Goal: Transaction & Acquisition: Purchase product/service

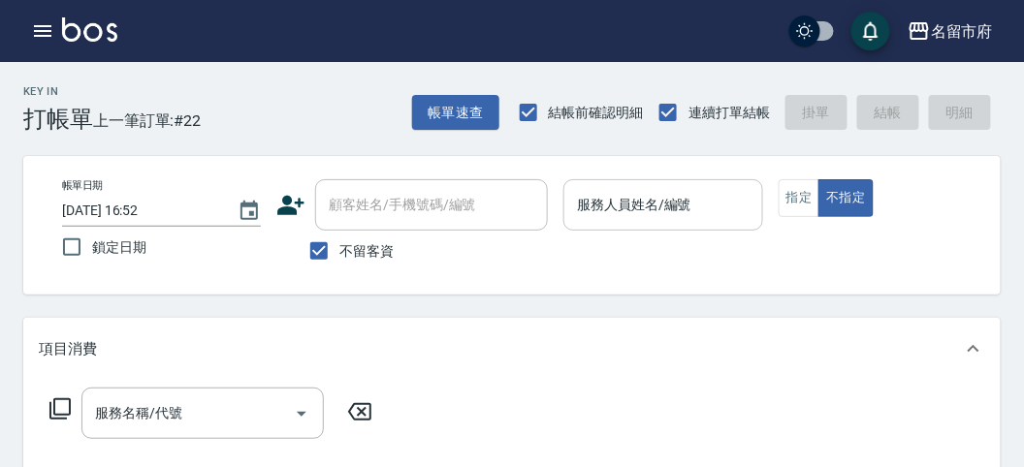
click at [650, 183] on div "服務人員姓名/編號" at bounding box center [662, 204] width 199 height 51
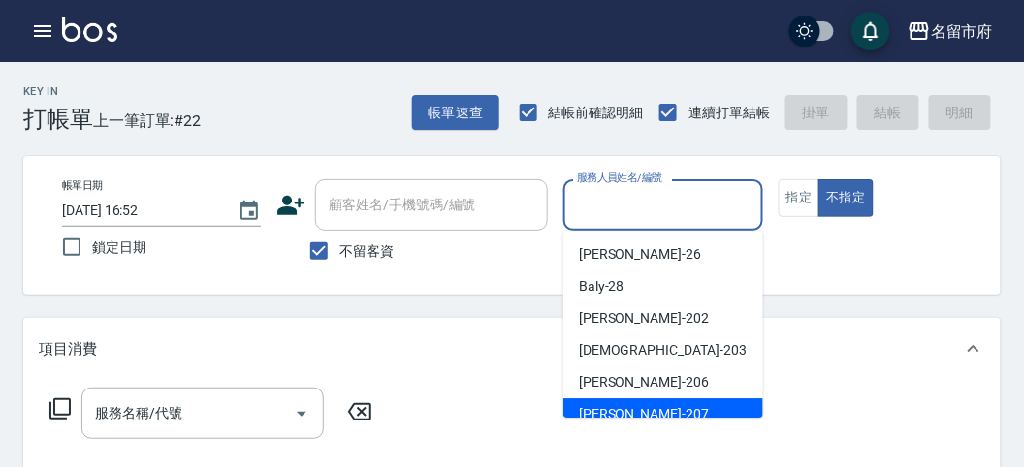
click at [668, 419] on div "服務名稱/代號 服務名稱/代號" at bounding box center [512, 447] width 978 height 134
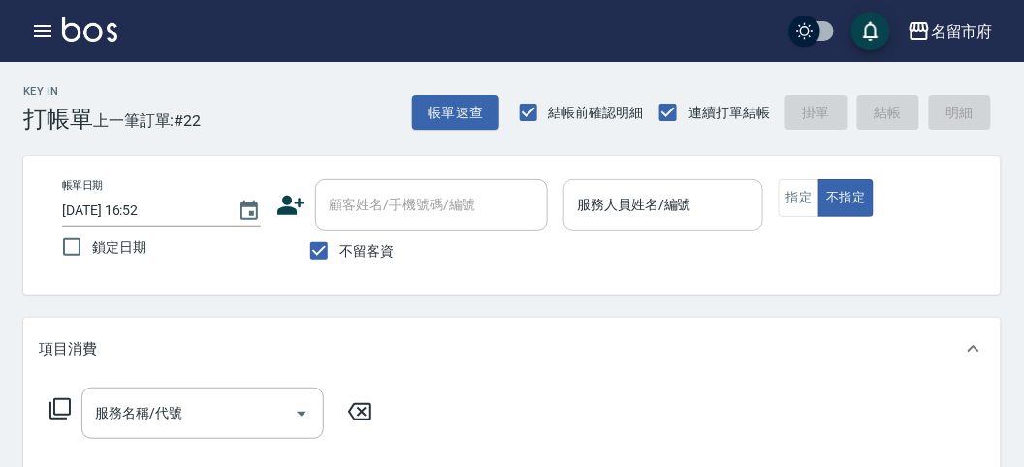
click at [667, 211] on input "服務人員姓名/編號" at bounding box center [662, 205] width 181 height 34
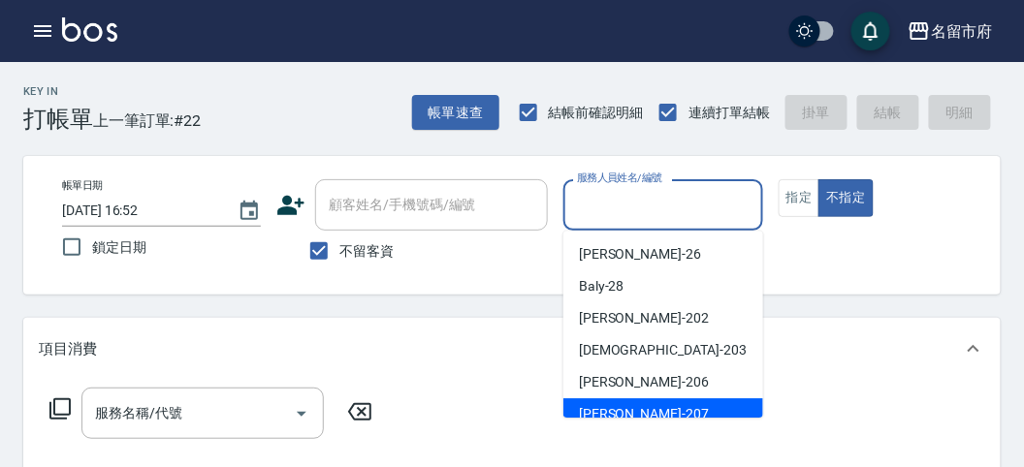
click at [657, 404] on div "[PERSON_NAME] -207" at bounding box center [663, 415] width 200 height 32
type input "[PERSON_NAME]-207"
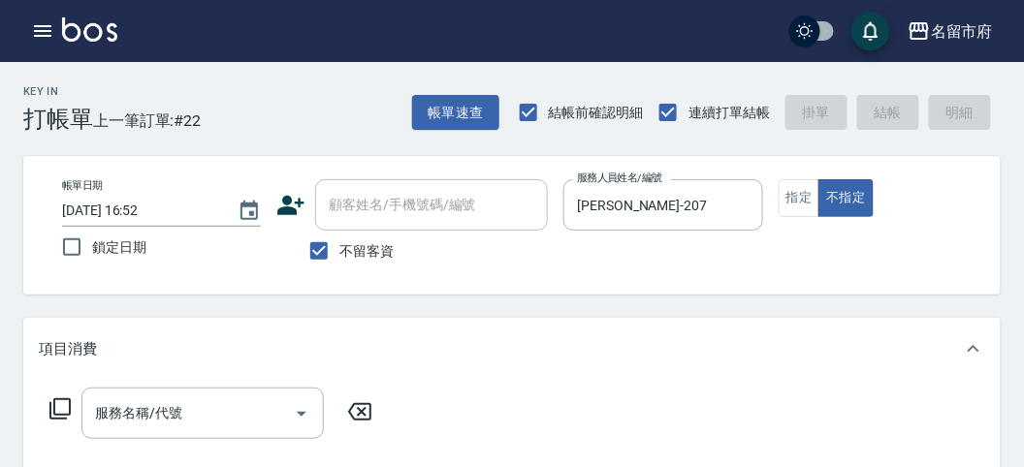
click at [64, 412] on icon at bounding box center [59, 409] width 23 height 23
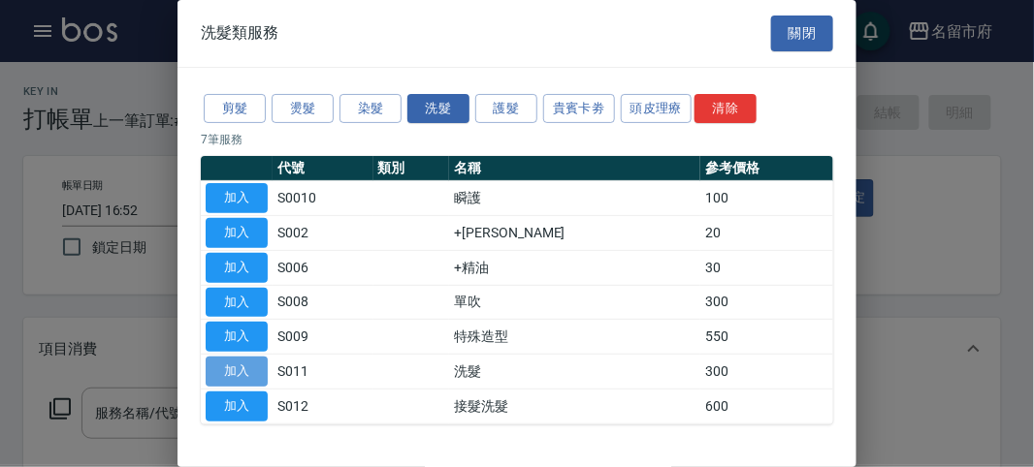
click at [235, 371] on button "加入" at bounding box center [237, 372] width 62 height 30
type input "洗髮(S011)"
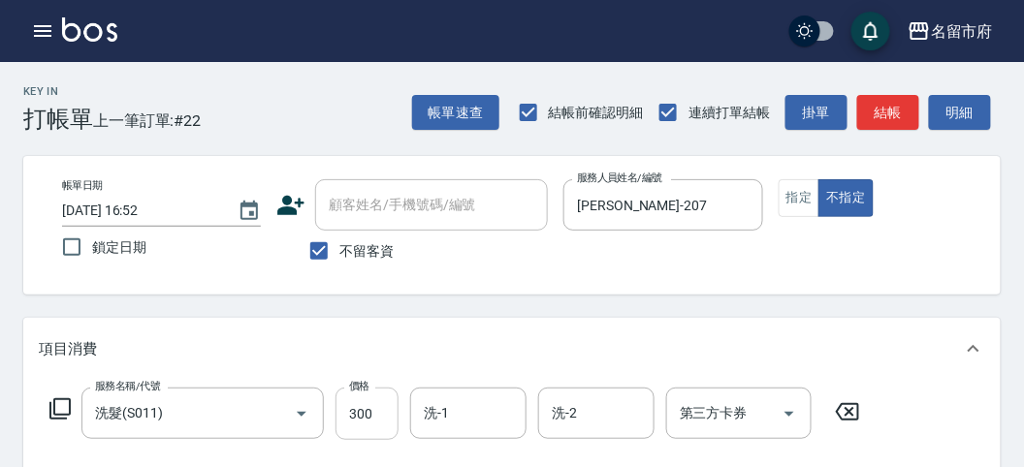
click at [348, 409] on input "300" at bounding box center [367, 414] width 63 height 52
type input "350"
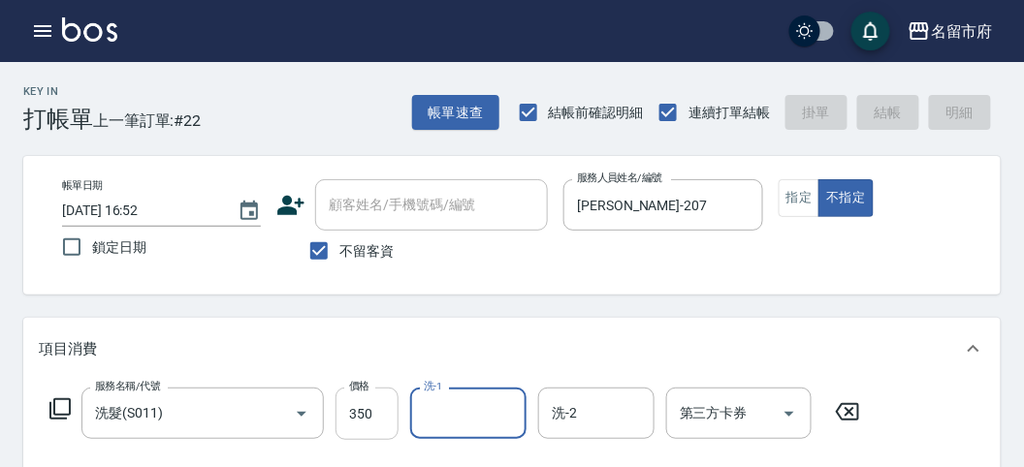
type input "[DATE] 17:29"
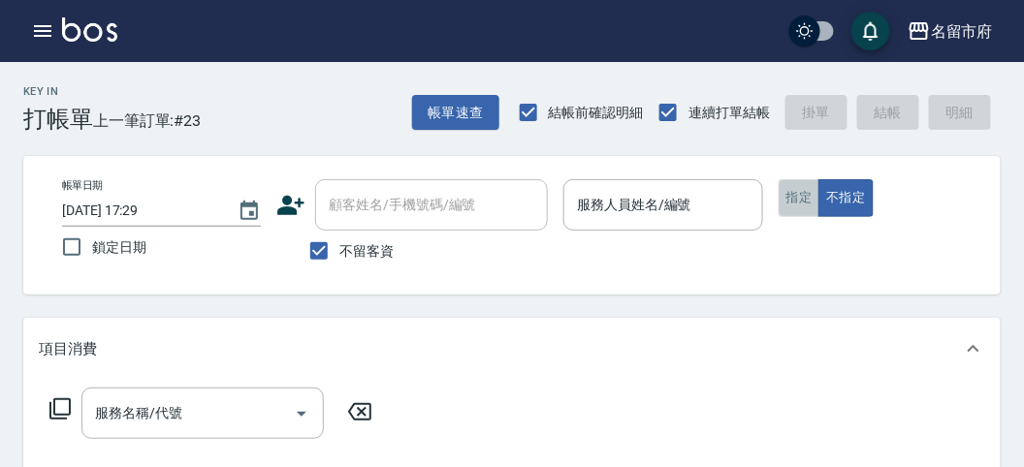
click at [793, 201] on button "指定" at bounding box center [800, 198] width 42 height 38
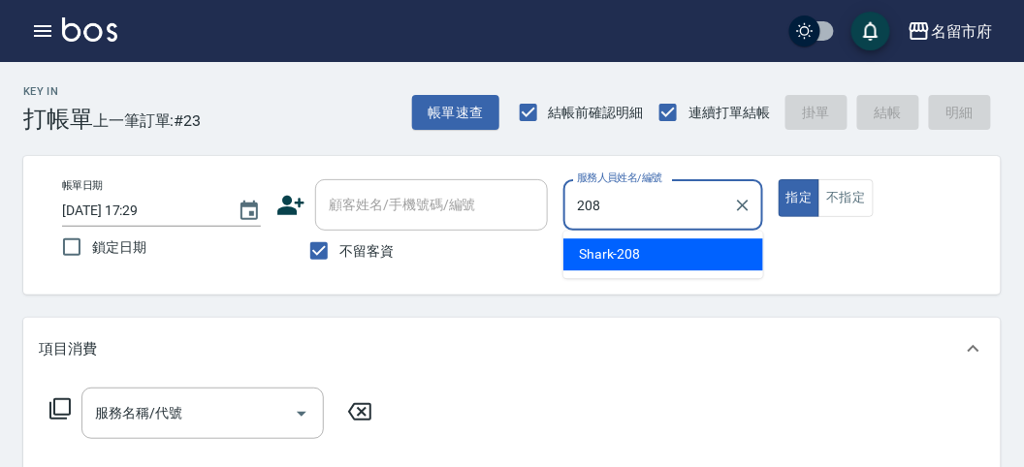
click at [590, 251] on span "Shark -208" at bounding box center [610, 254] width 62 height 20
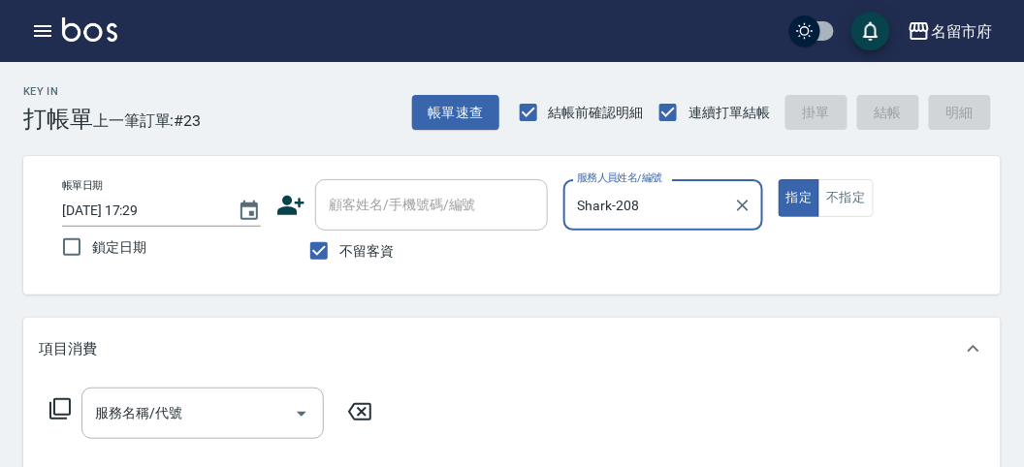
type input "Shark-208"
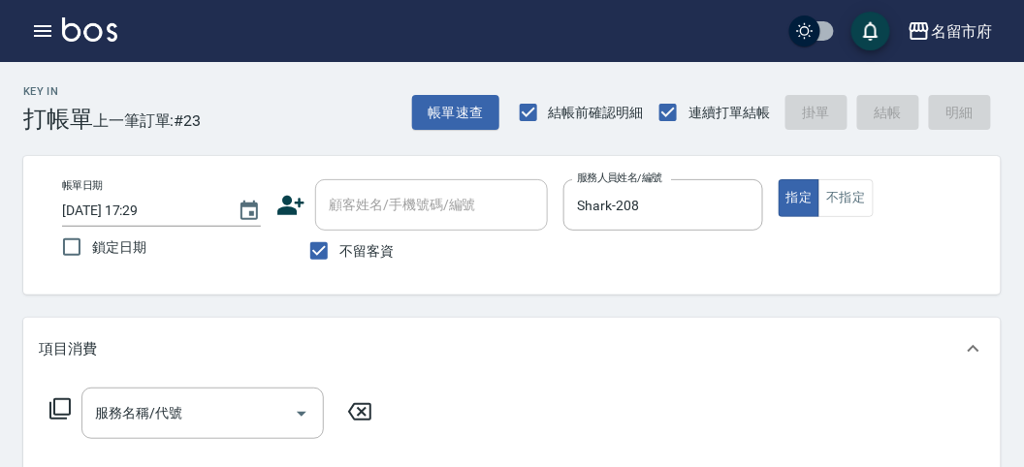
click at [64, 408] on icon at bounding box center [59, 409] width 23 height 23
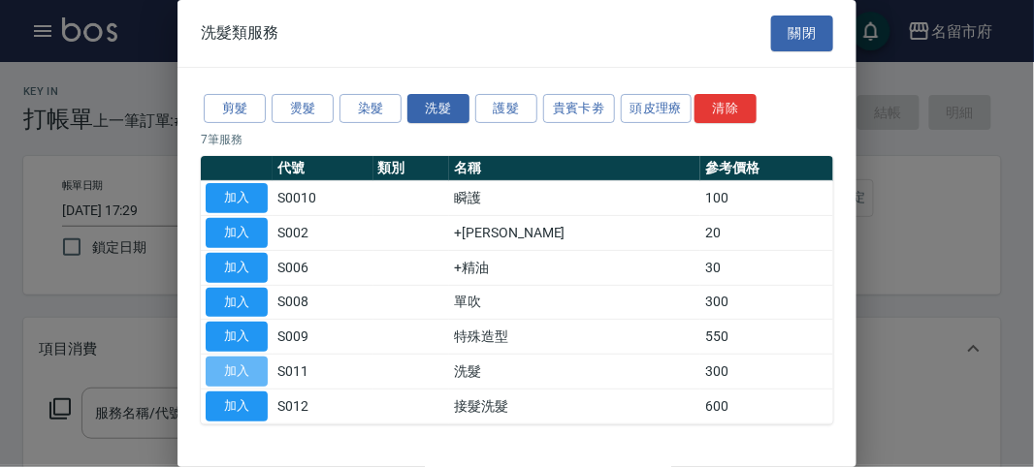
click at [246, 362] on button "加入" at bounding box center [237, 372] width 62 height 30
type input "洗髮(S011)"
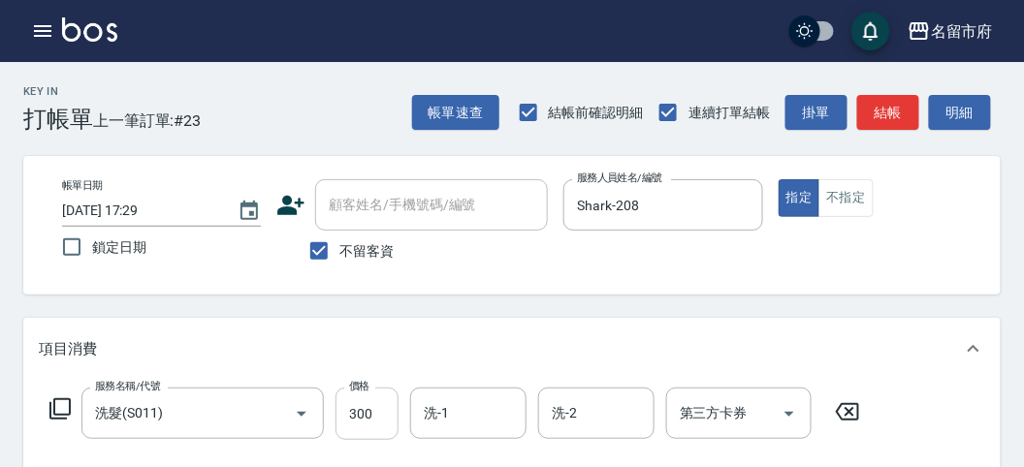
click at [376, 412] on input "300" at bounding box center [367, 414] width 63 height 52
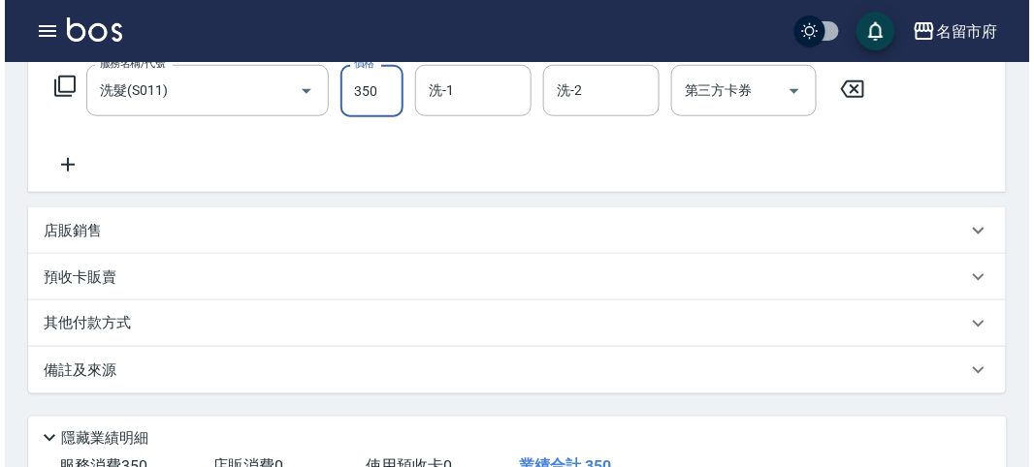
scroll to position [567, 0]
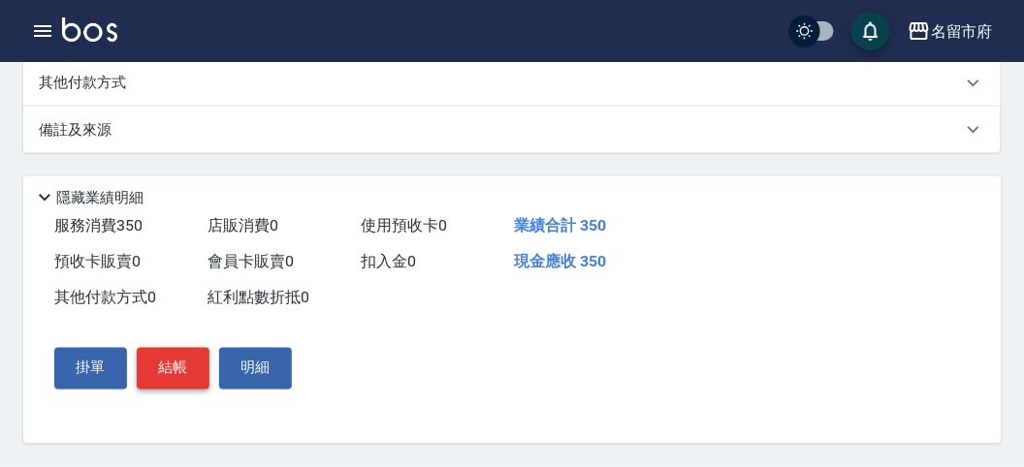
type input "350"
click at [182, 379] on button "結帳" at bounding box center [173, 368] width 73 height 41
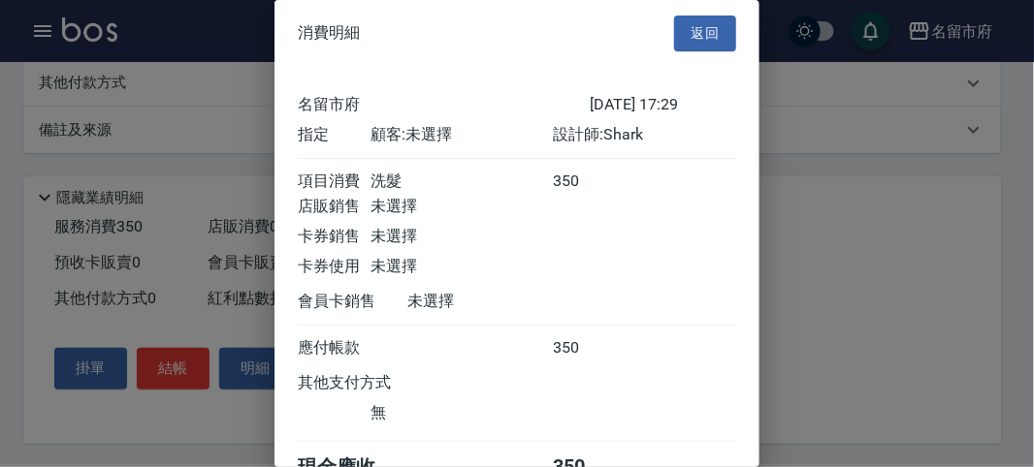
scroll to position [108, 0]
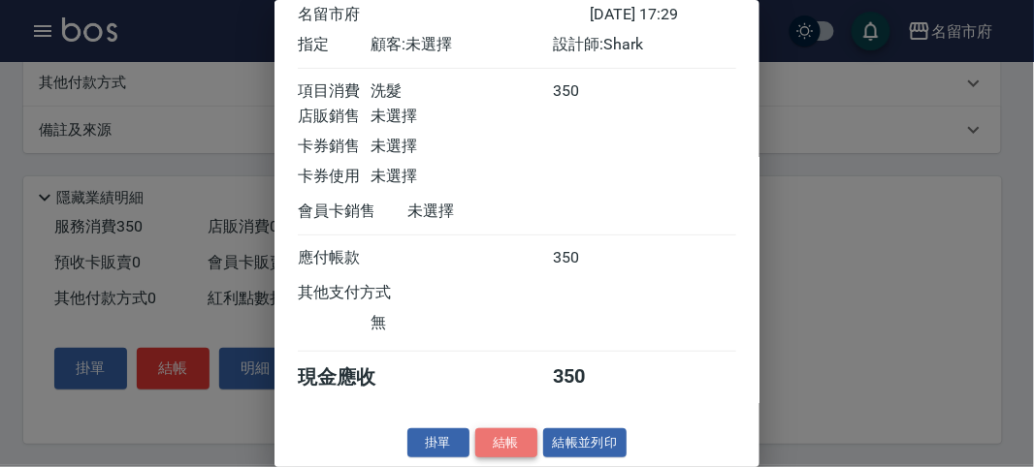
click at [504, 448] on button "結帳" at bounding box center [506, 444] width 62 height 30
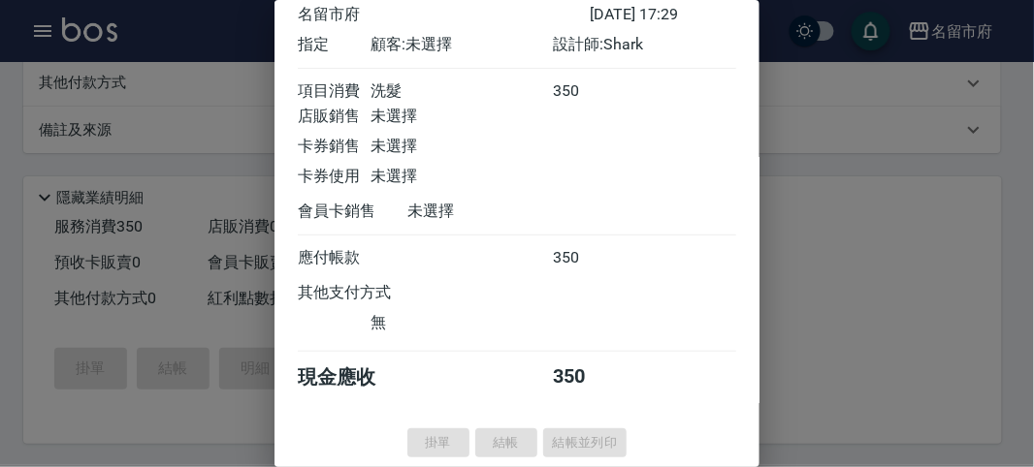
type input "[DATE] 17:42"
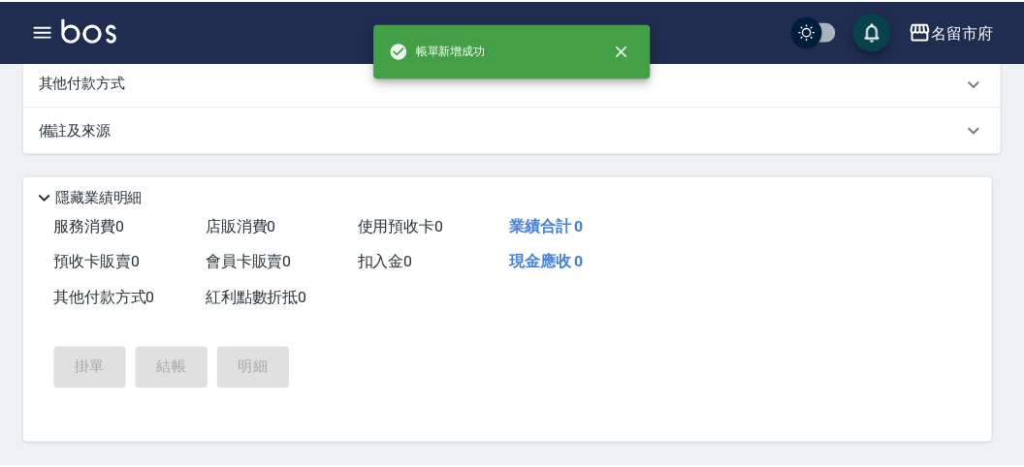
scroll to position [0, 0]
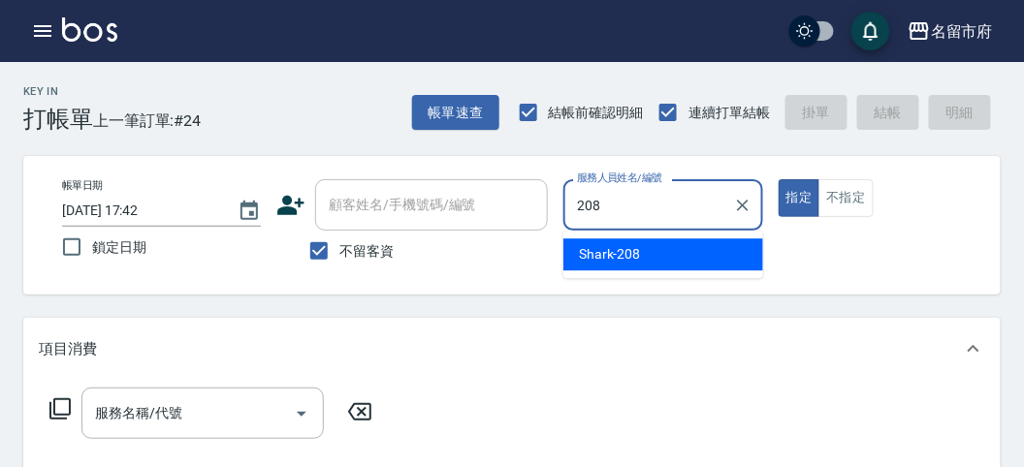
click at [612, 263] on span "Shark -208" at bounding box center [610, 254] width 62 height 20
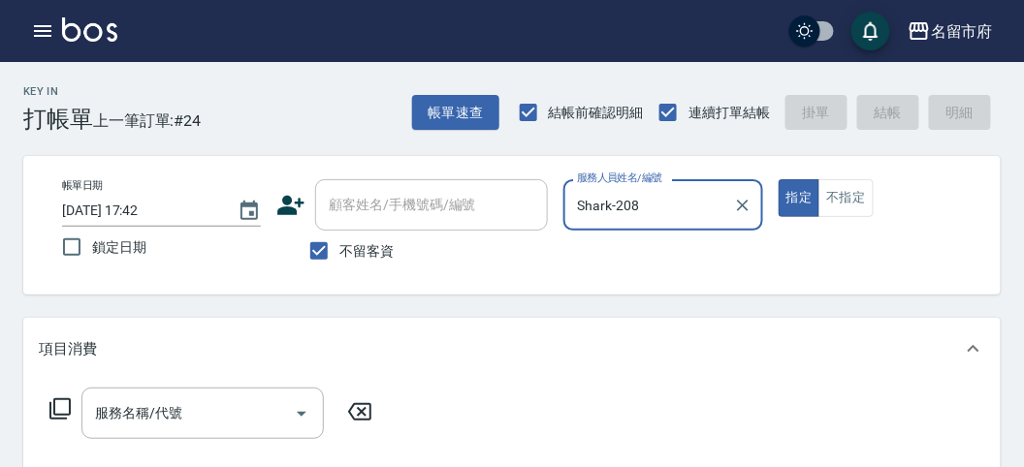
type input "Shark-208"
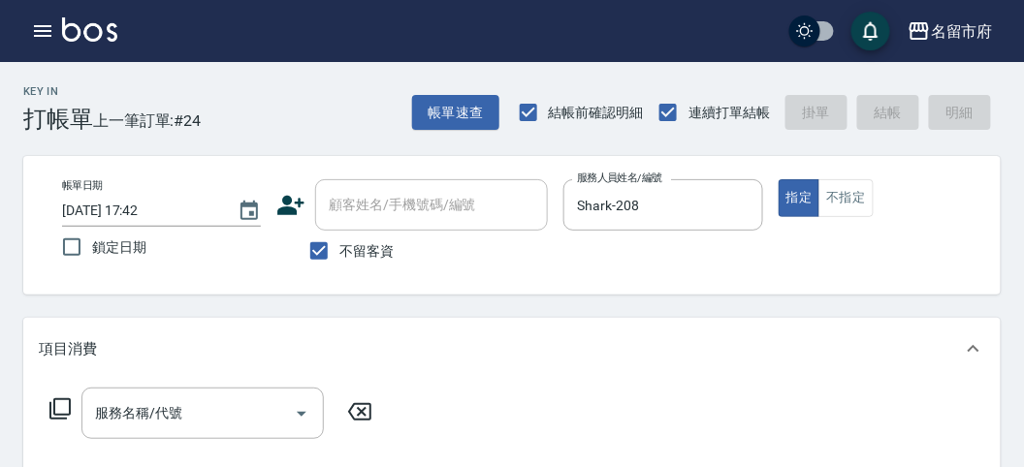
click at [51, 414] on icon at bounding box center [59, 409] width 23 height 23
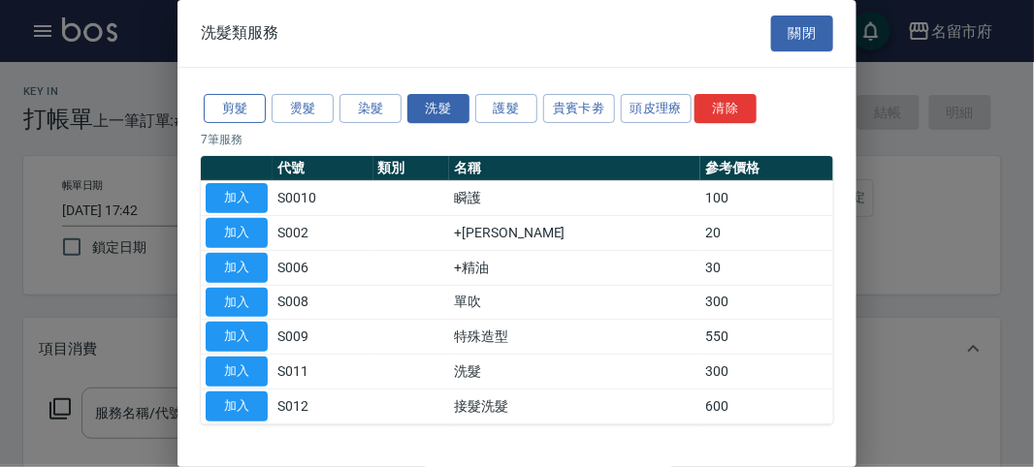
click at [240, 103] on button "剪髮" at bounding box center [235, 109] width 62 height 30
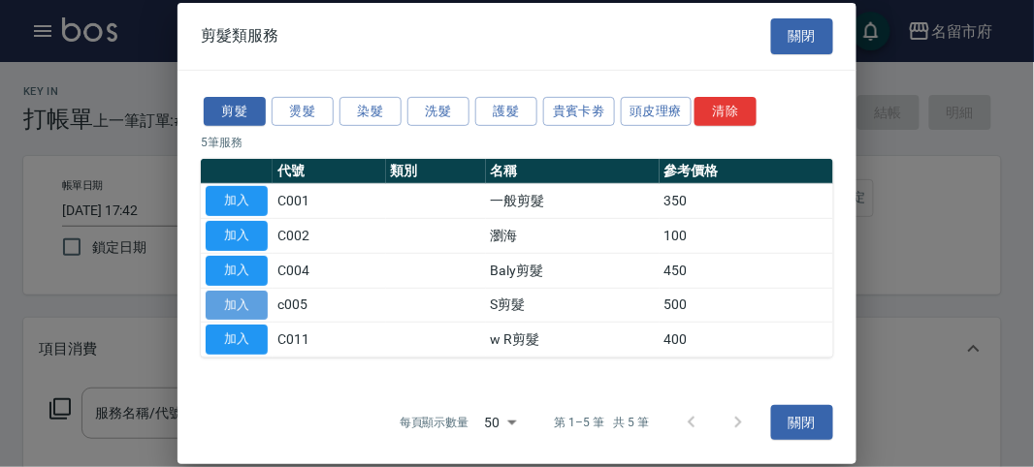
click at [242, 306] on button "加入" at bounding box center [237, 305] width 62 height 30
type input "S剪髮(c005)"
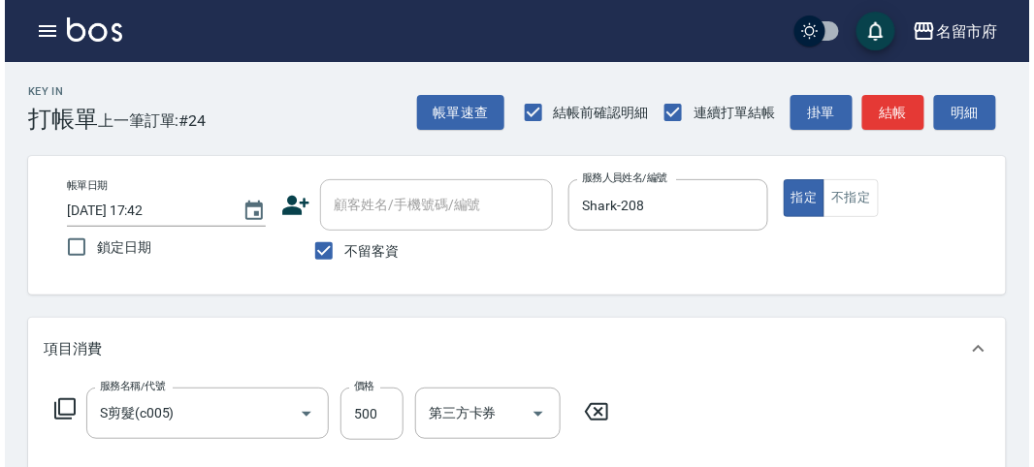
scroll to position [567, 0]
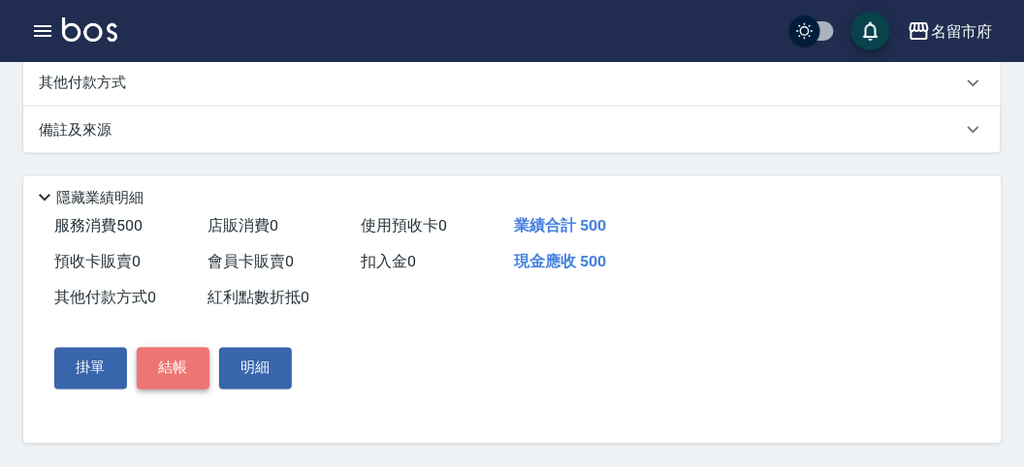
click at [170, 369] on button "結帳" at bounding box center [173, 368] width 73 height 41
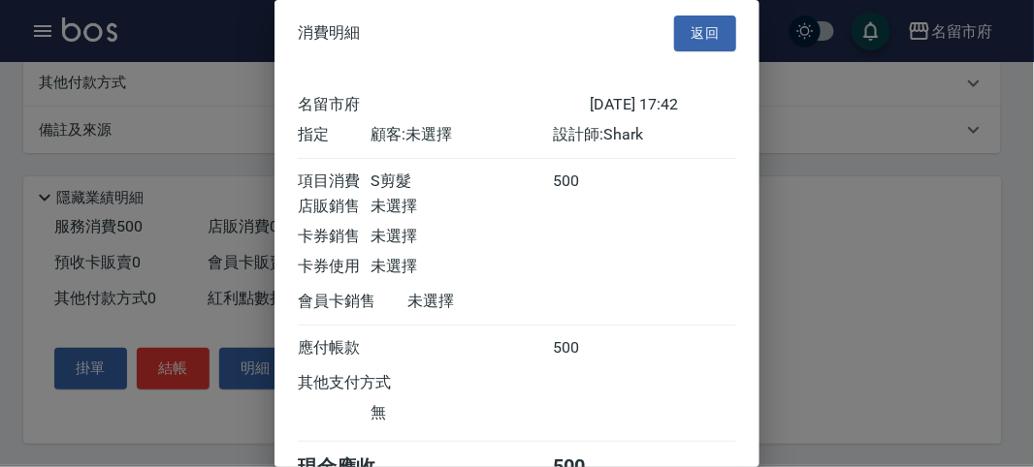
scroll to position [108, 0]
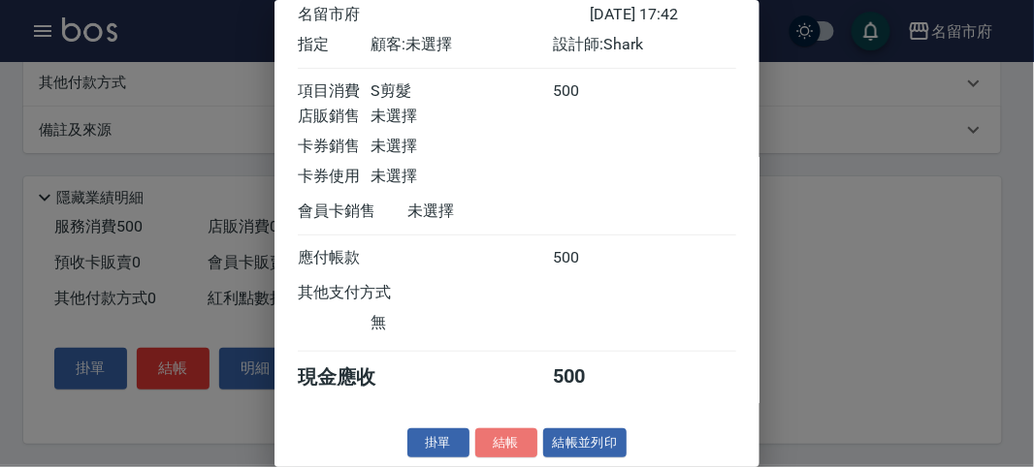
drag, startPoint x: 514, startPoint y: 433, endPoint x: 505, endPoint y: 419, distance: 16.1
click at [514, 431] on button "結帳" at bounding box center [506, 444] width 62 height 30
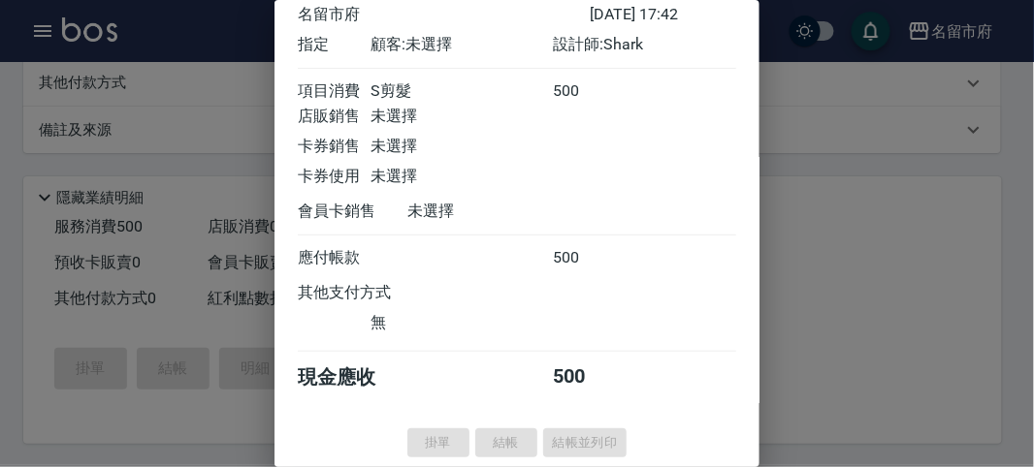
scroll to position [0, 0]
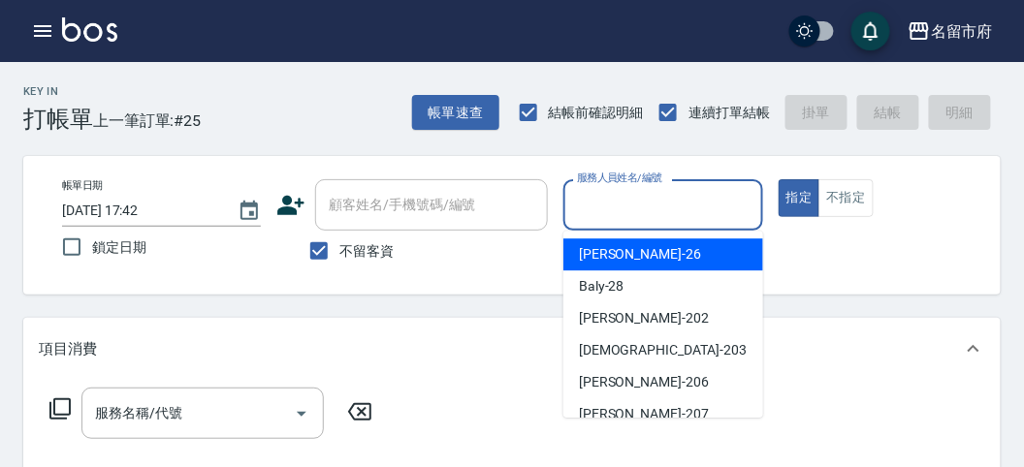
click at [674, 191] on input "服務人員姓名/編號" at bounding box center [662, 205] width 181 height 34
click at [829, 186] on button "不指定" at bounding box center [846, 198] width 54 height 38
click at [640, 206] on input "服務人員姓名/編號" at bounding box center [662, 205] width 181 height 34
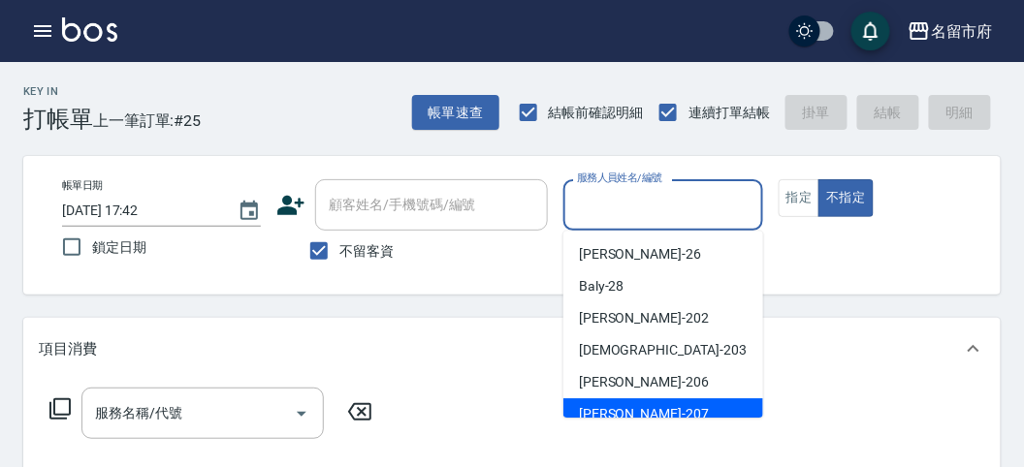
click at [632, 407] on div "[PERSON_NAME] -207" at bounding box center [663, 415] width 200 height 32
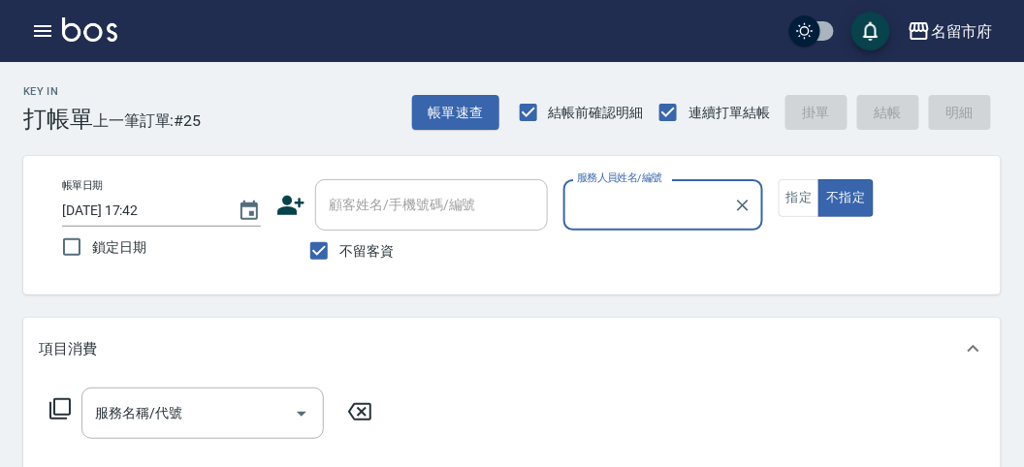
type input "[PERSON_NAME]-207"
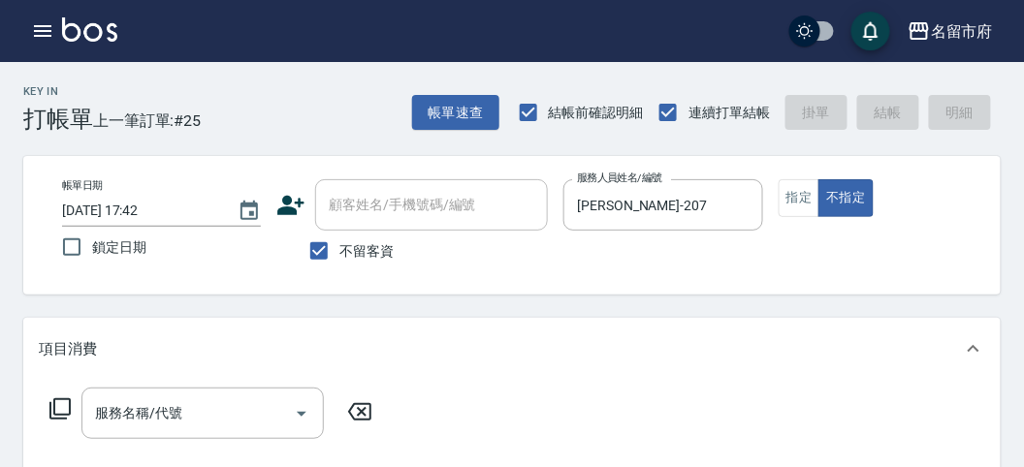
click at [63, 403] on icon at bounding box center [59, 409] width 23 height 23
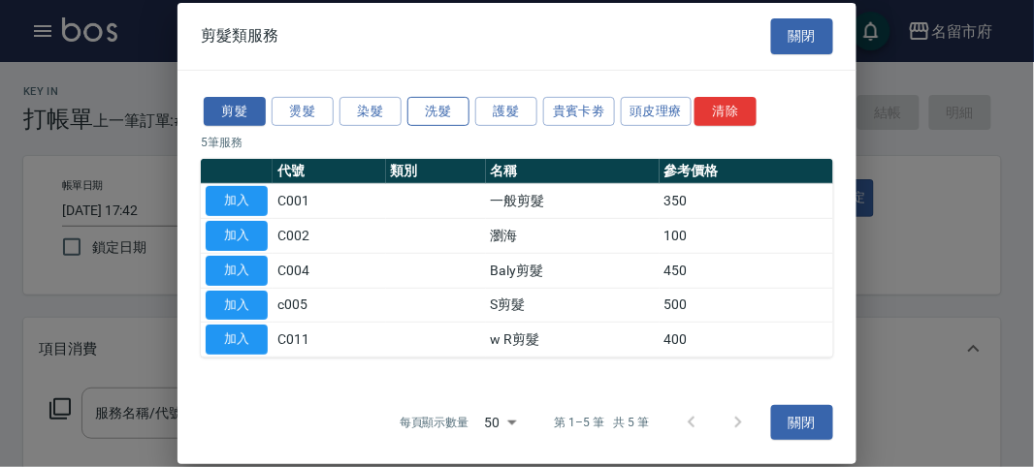
click at [435, 114] on button "洗髮" at bounding box center [438, 111] width 62 height 30
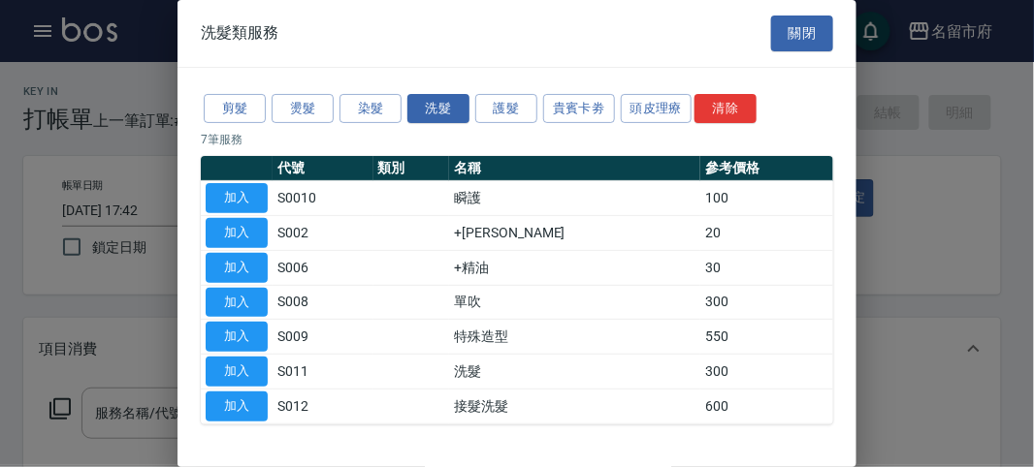
click at [247, 370] on button "加入" at bounding box center [237, 372] width 62 height 30
type input "洗髮(S011)"
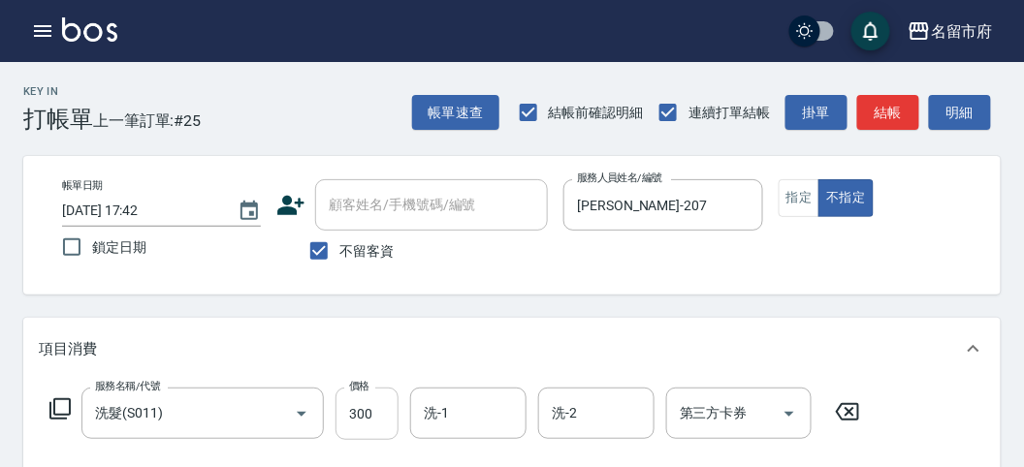
click at [392, 402] on input "300" at bounding box center [367, 414] width 63 height 52
type input "320"
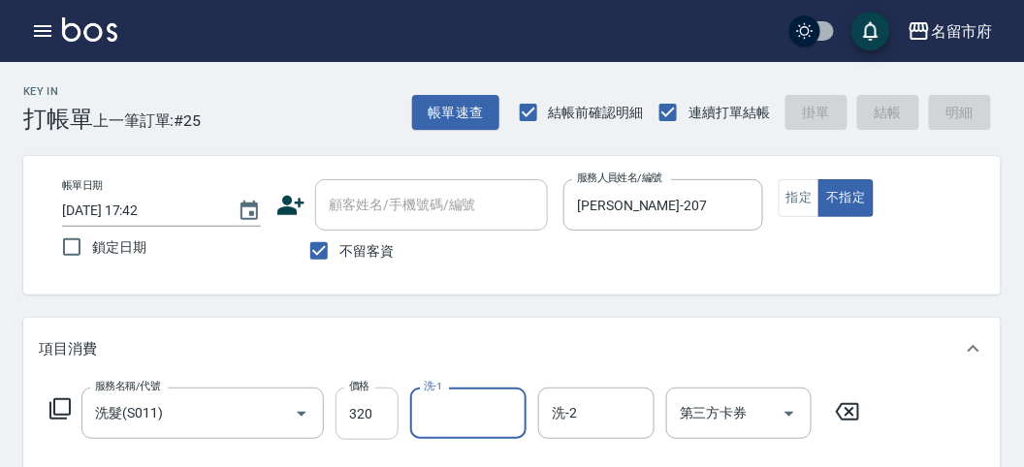
type input "[DATE] 18:02"
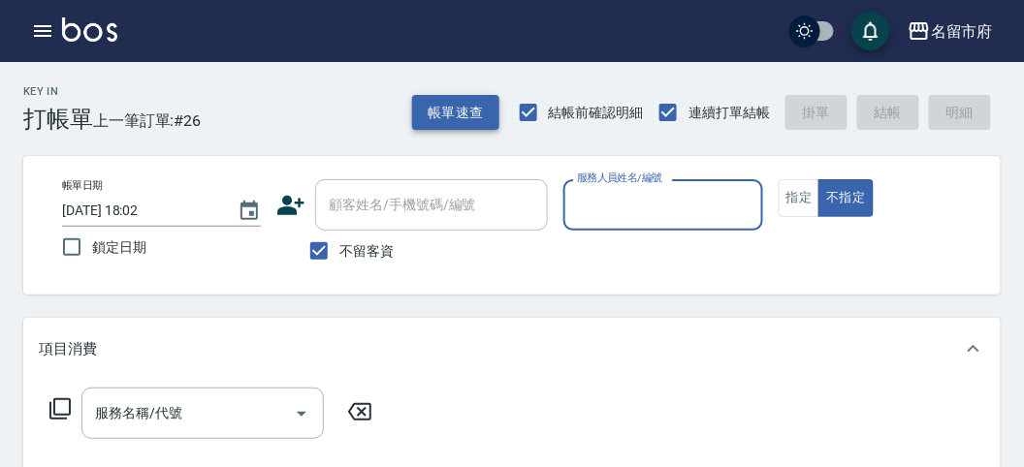
click at [462, 123] on button "帳單速查" at bounding box center [455, 113] width 87 height 36
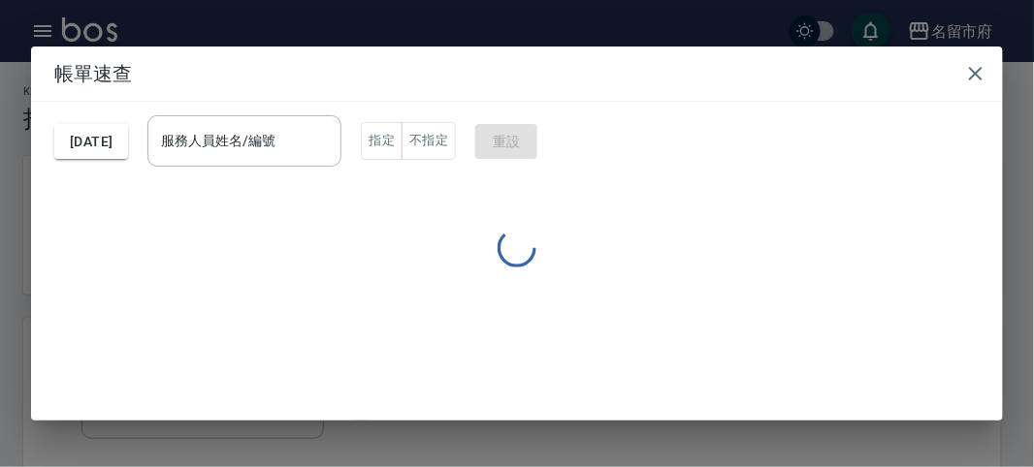
click at [385, 121] on div "[DATE] 服務人員姓名/編號 服務人員姓名/編號 指定 不指定 重設" at bounding box center [516, 141] width 925 height 79
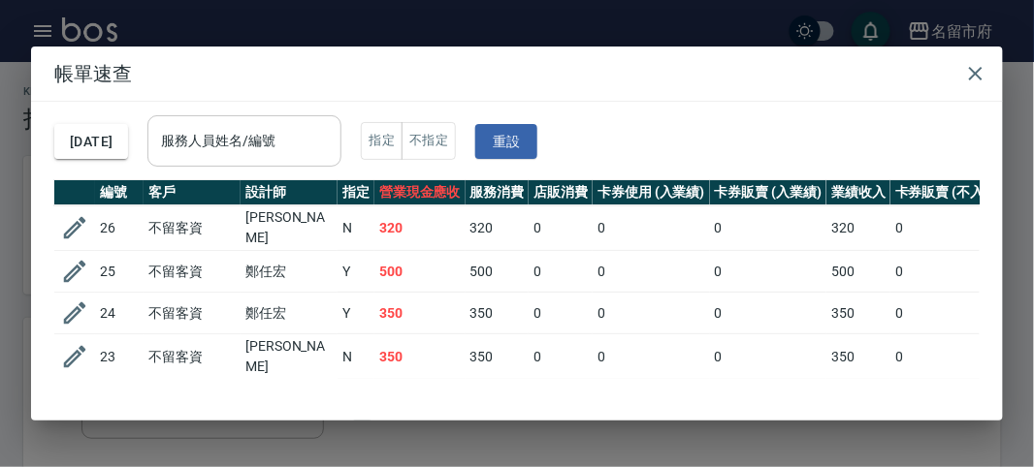
click at [317, 122] on div "服務人員姓名/編號" at bounding box center [244, 140] width 194 height 51
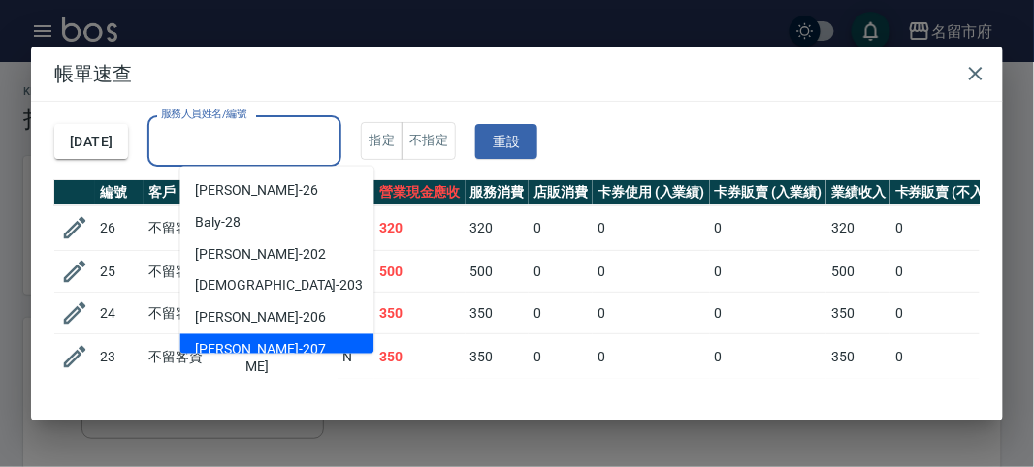
click at [284, 337] on div "[PERSON_NAME] -207" at bounding box center [277, 351] width 194 height 32
type input "[PERSON_NAME]-207"
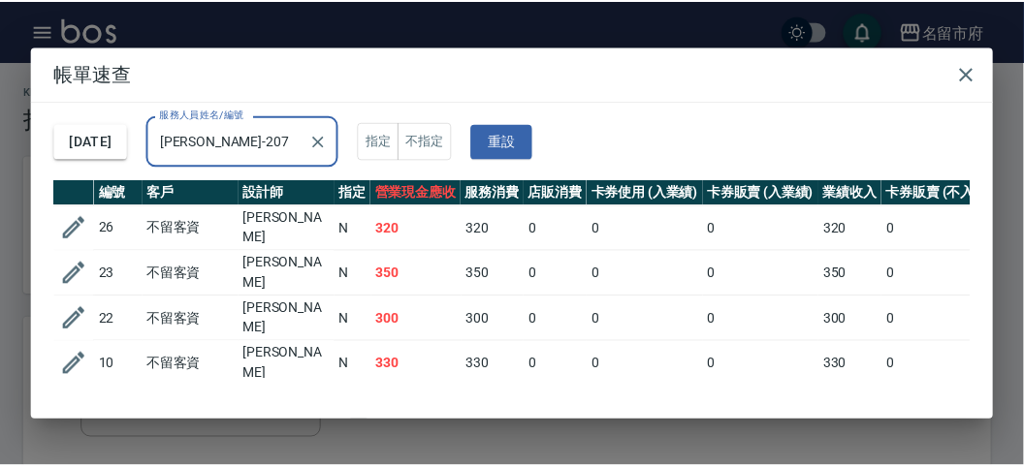
scroll to position [157, 0]
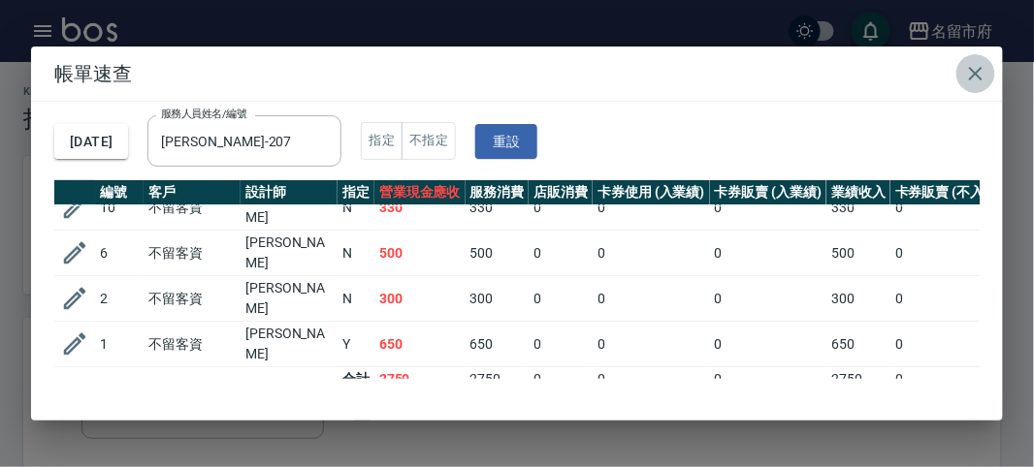
click at [970, 78] on icon "button" at bounding box center [975, 73] width 23 height 23
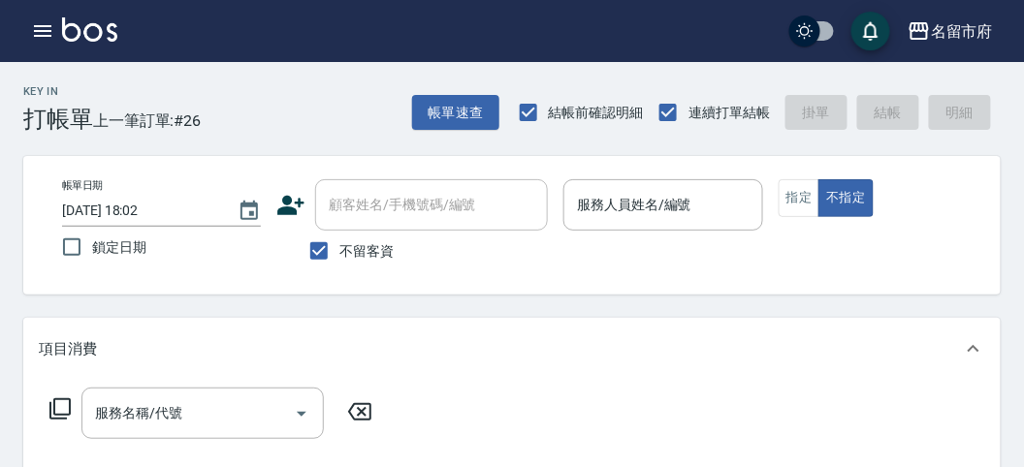
click at [971, 193] on div "指定 不指定" at bounding box center [878, 198] width 199 height 38
click at [774, 171] on div "帳單日期 [DATE] 18:02 鎖定日期 顧客姓名/手機號碼/編號 顧客姓名/手機號碼/編號 不留客資 服務人員姓名/編號 服務人員姓名/編號 指定 不指定" at bounding box center [512, 225] width 978 height 139
click at [45, 26] on icon "button" at bounding box center [42, 31] width 17 height 12
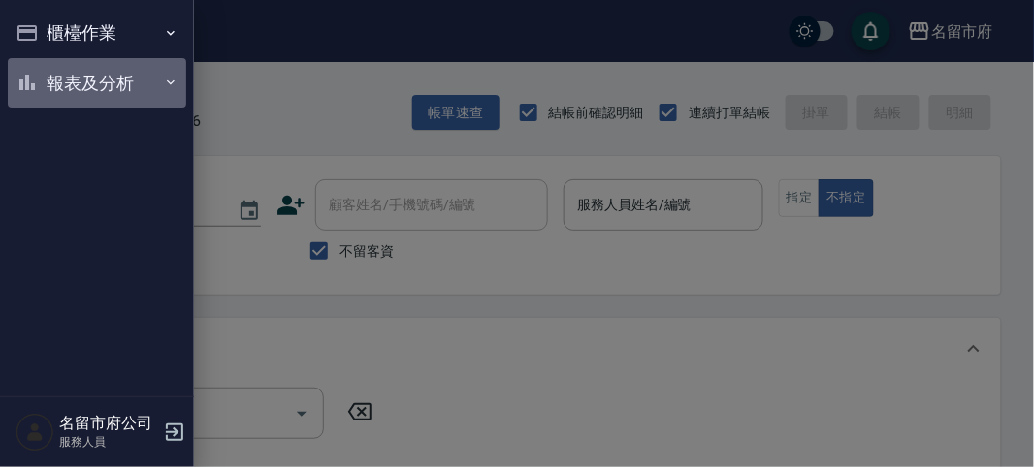
click at [60, 80] on button "報表及分析" at bounding box center [97, 83] width 178 height 50
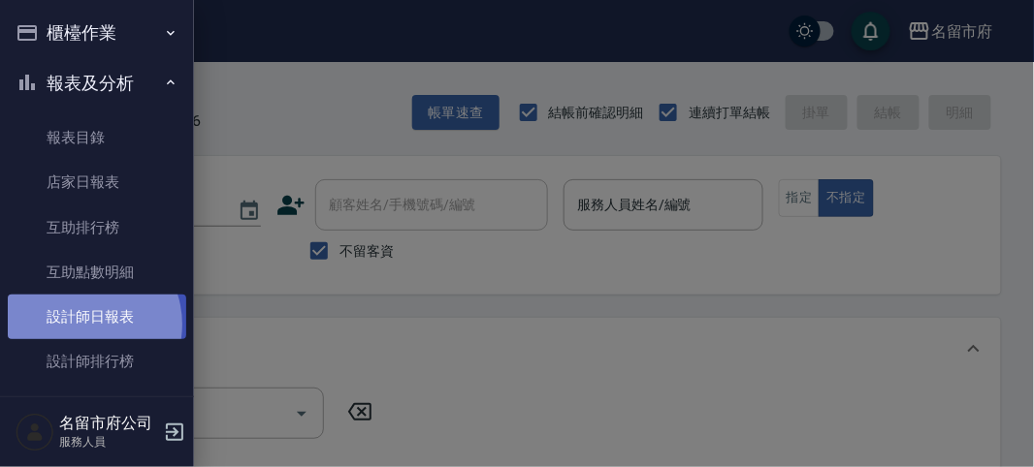
click at [81, 325] on link "設計師日報表" at bounding box center [97, 317] width 178 height 45
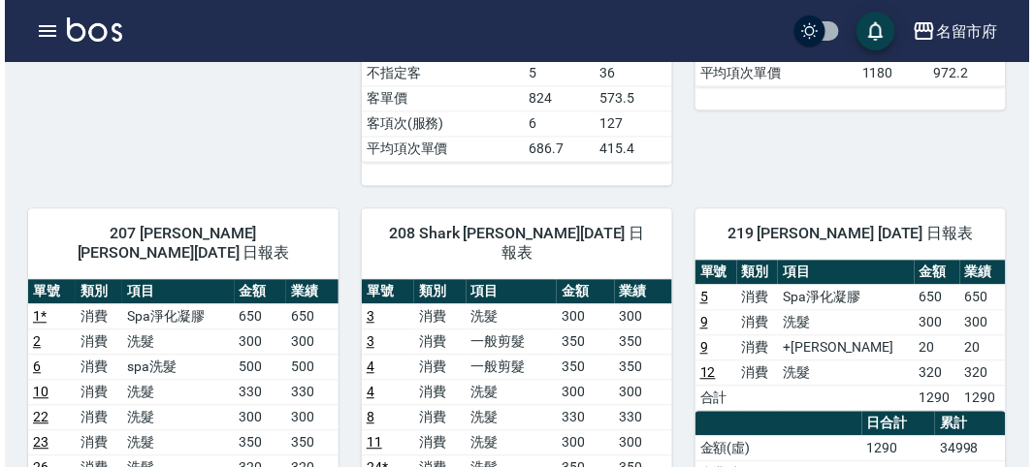
scroll to position [861, 0]
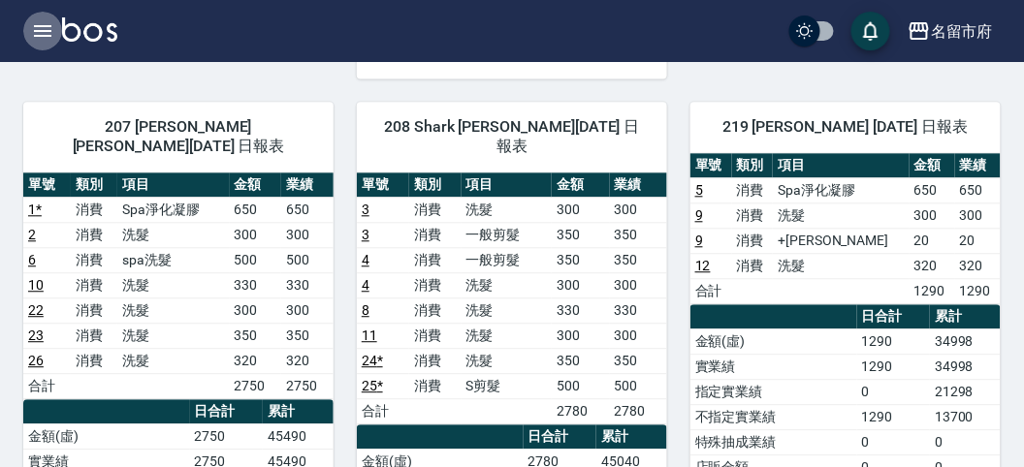
click at [36, 27] on icon "button" at bounding box center [42, 30] width 23 height 23
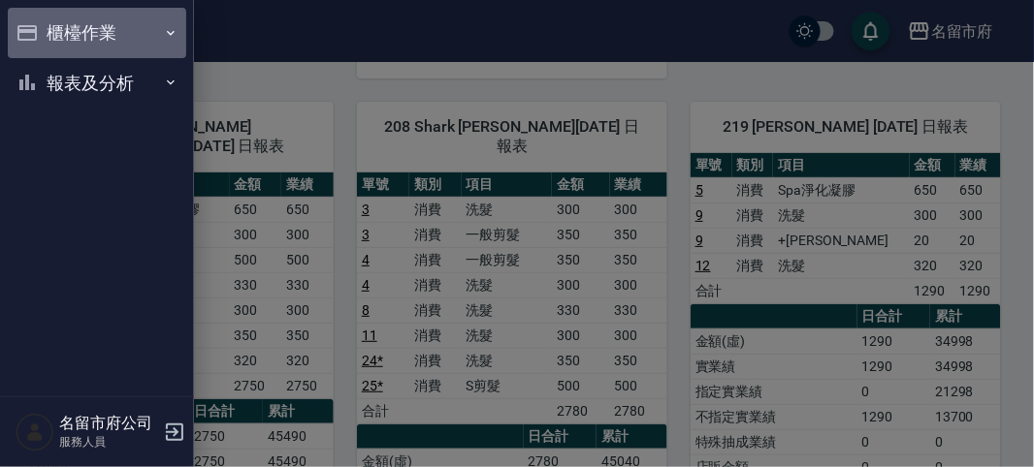
click at [97, 26] on button "櫃檯作業" at bounding box center [97, 33] width 178 height 50
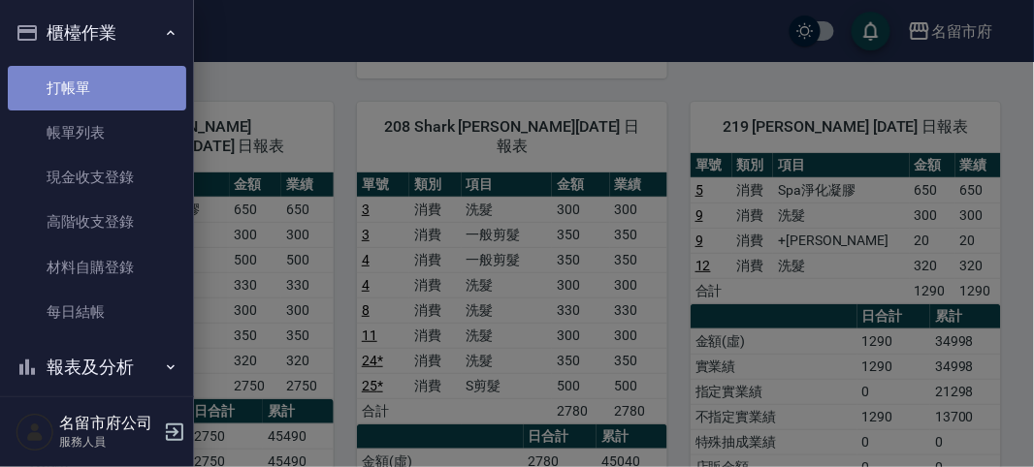
click at [96, 71] on link "打帳單" at bounding box center [97, 88] width 178 height 45
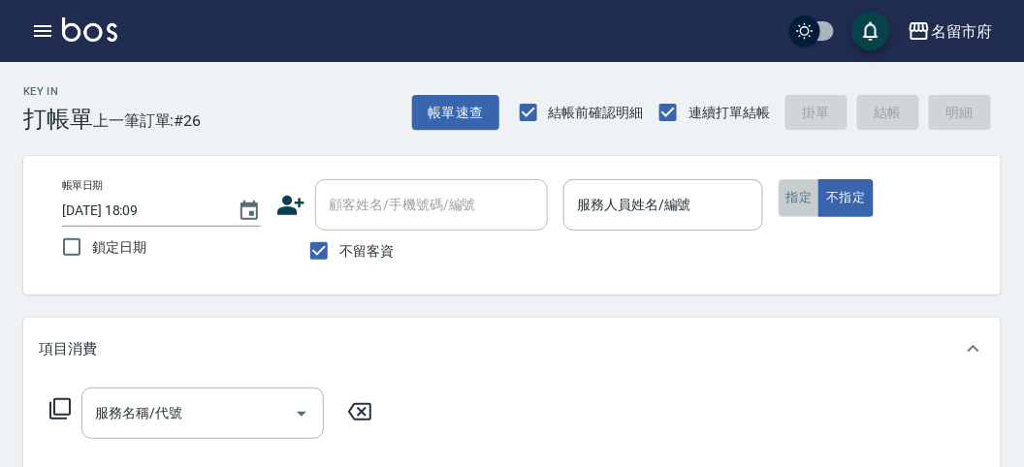
click at [810, 196] on button "指定" at bounding box center [800, 198] width 42 height 38
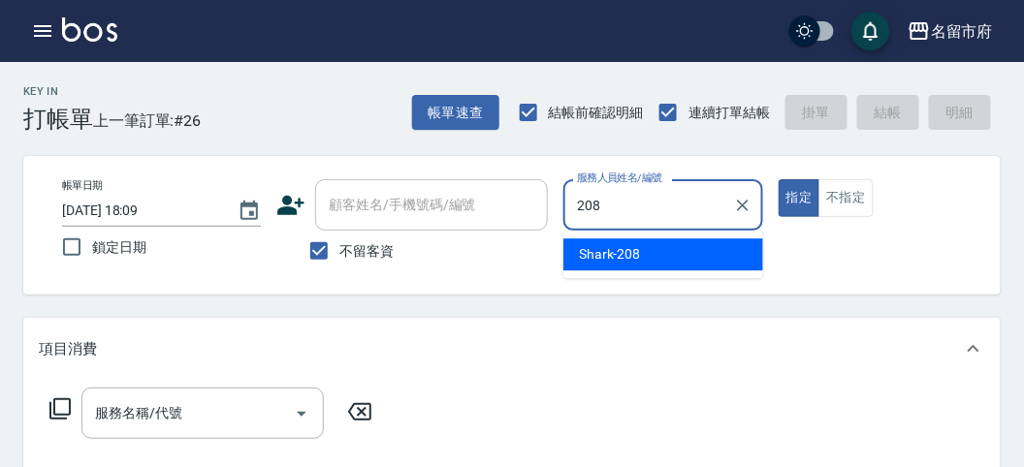
click at [654, 254] on div "Shark -208" at bounding box center [663, 255] width 200 height 32
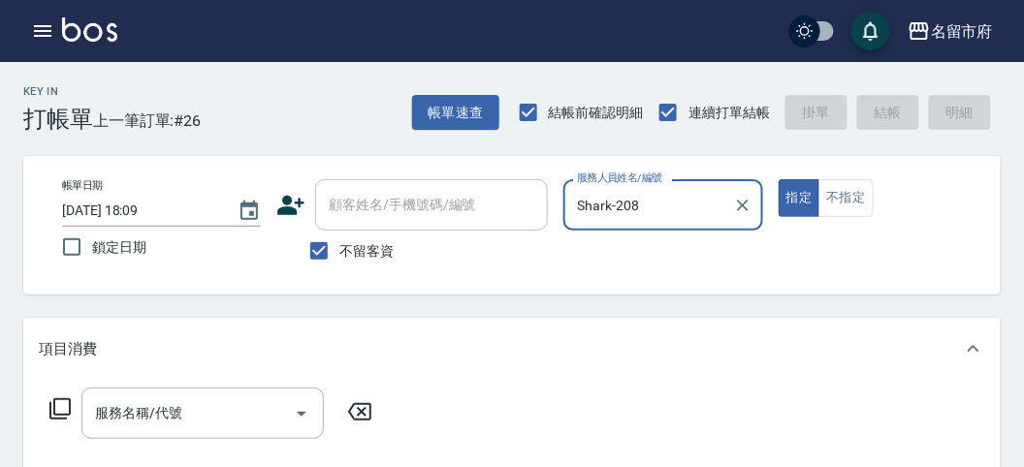
type input "Shark-208"
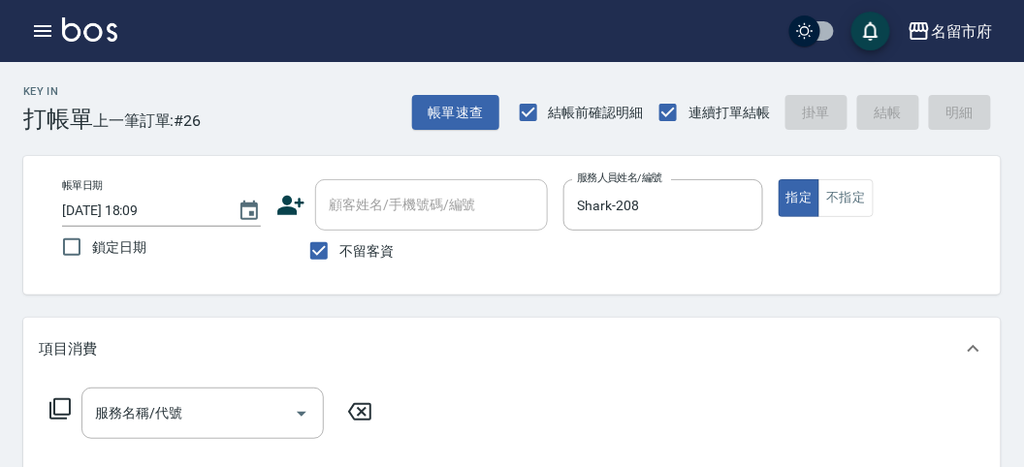
click at [54, 406] on icon at bounding box center [59, 409] width 21 height 21
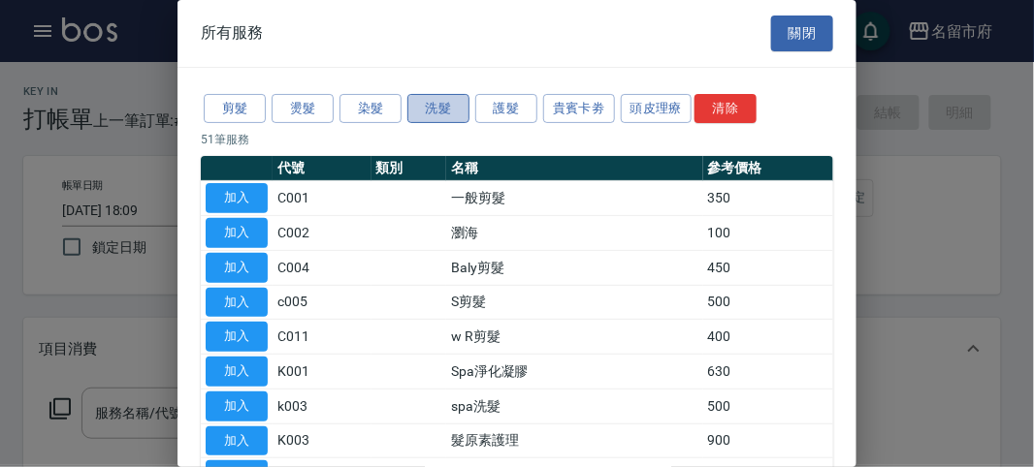
click at [424, 113] on button "洗髮" at bounding box center [438, 109] width 62 height 30
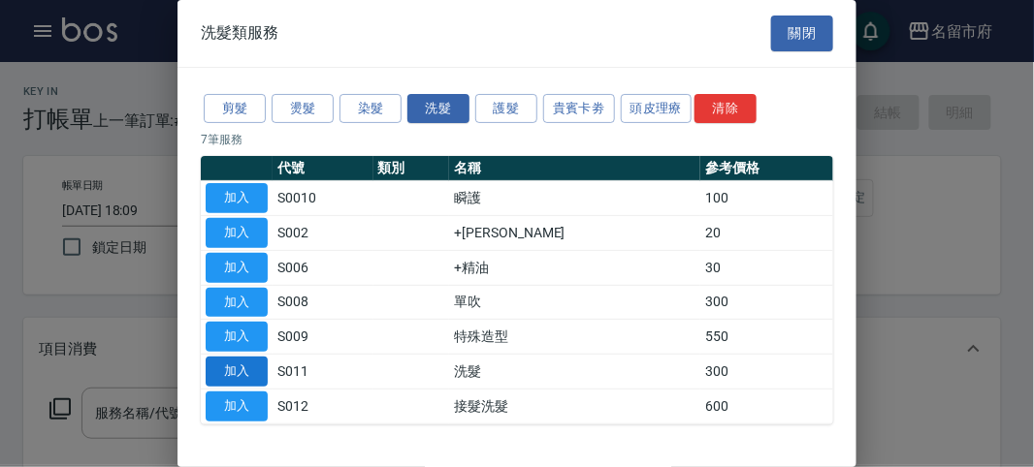
click at [241, 371] on button "加入" at bounding box center [237, 372] width 62 height 30
type input "洗髮(S011)"
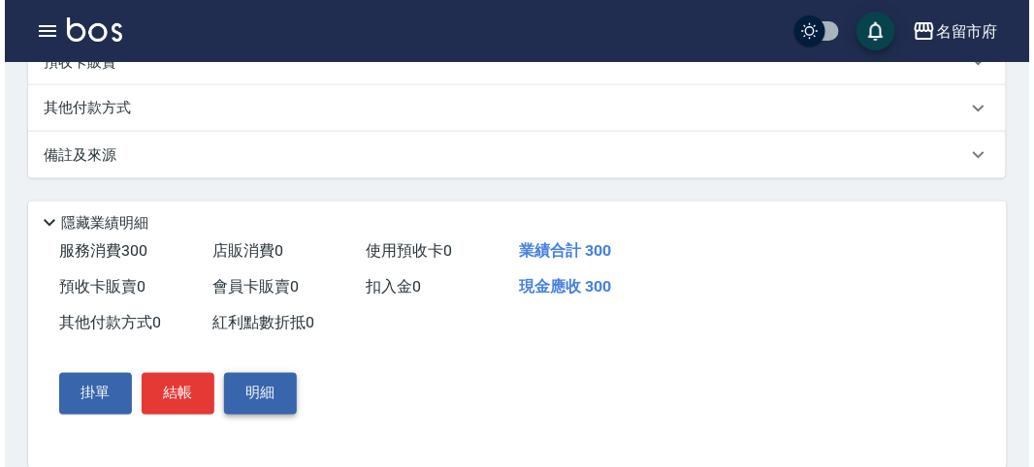
scroll to position [567, 0]
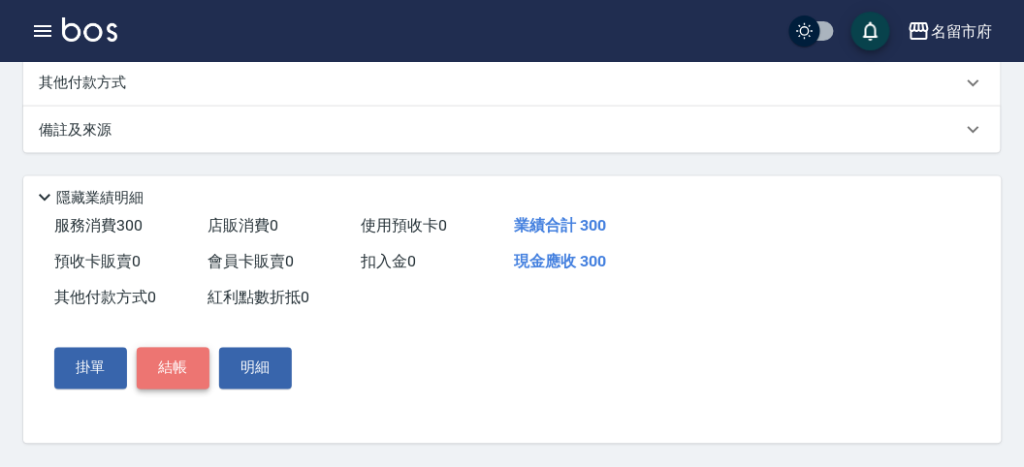
click at [162, 373] on button "結帳" at bounding box center [173, 368] width 73 height 41
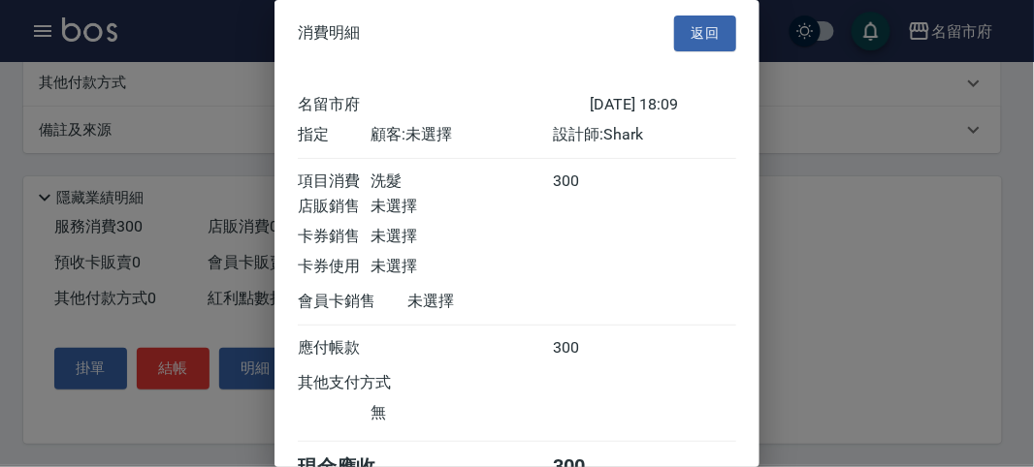
scroll to position [108, 0]
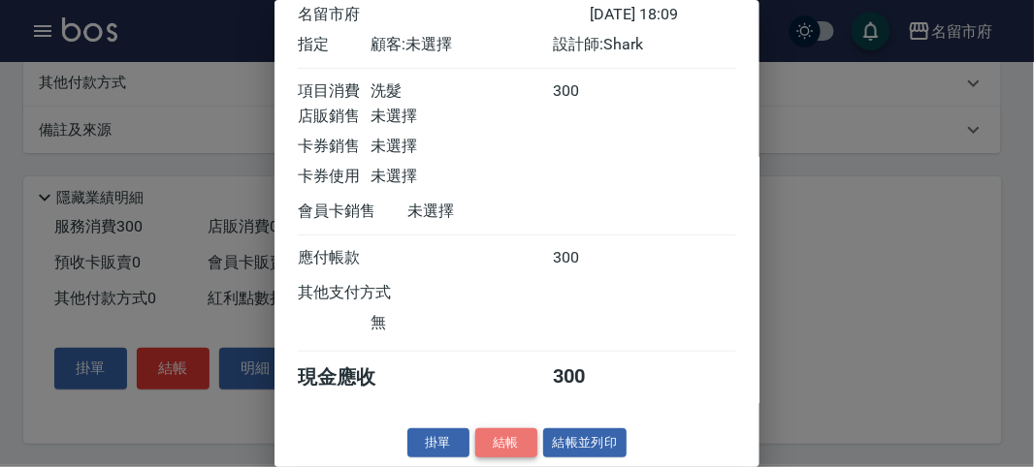
click at [503, 447] on button "結帳" at bounding box center [506, 444] width 62 height 30
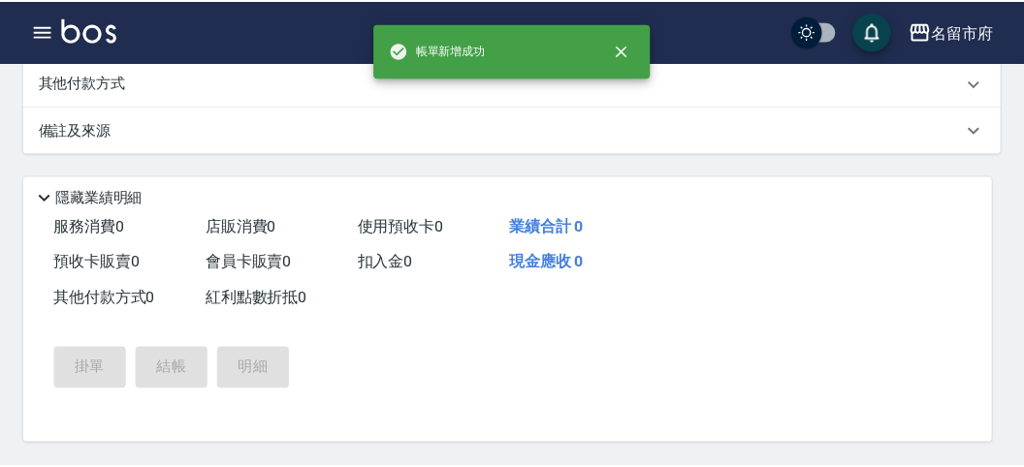
scroll to position [0, 0]
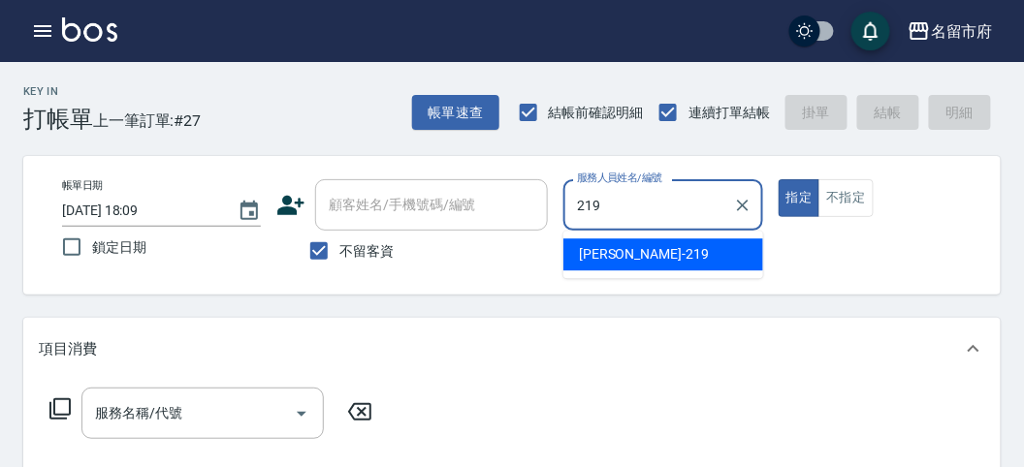
type input "[PERSON_NAME]-219"
type button "true"
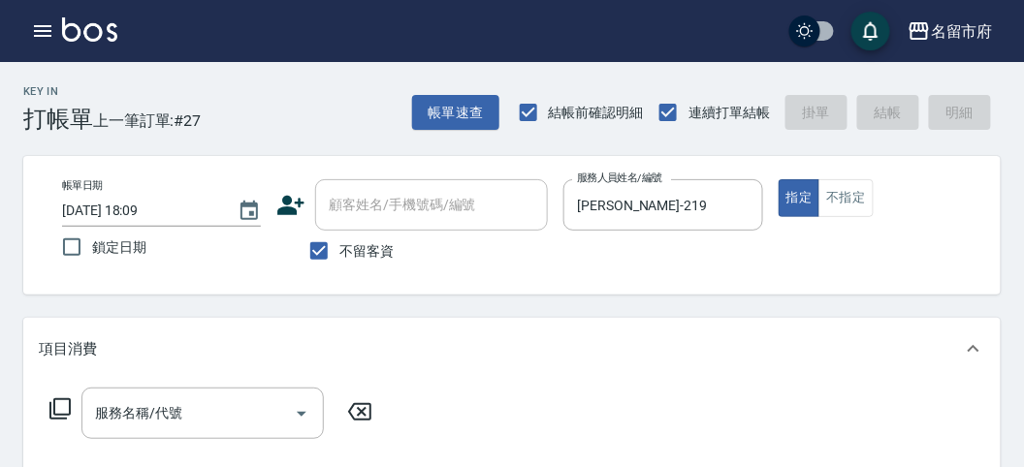
click at [47, 414] on div "服務名稱/代號 服務名稱/代號" at bounding box center [211, 413] width 345 height 51
click at [50, 411] on icon at bounding box center [59, 409] width 21 height 21
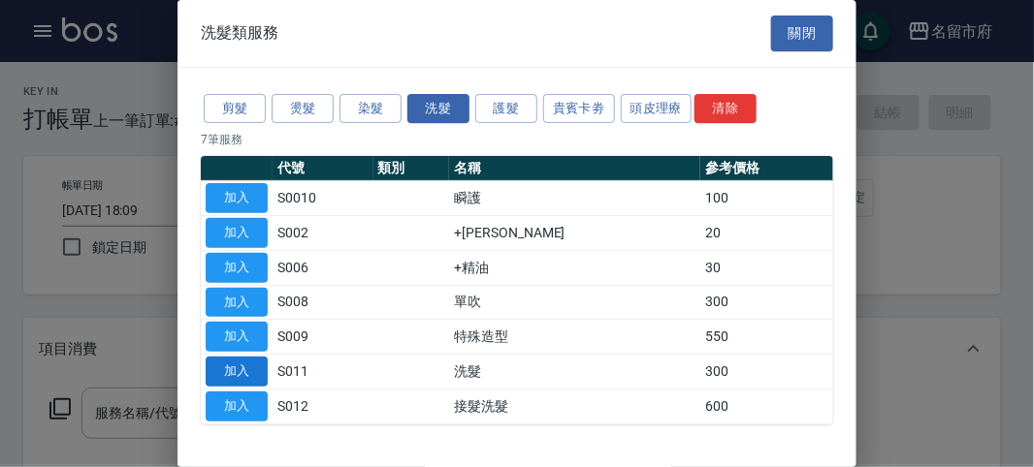
click at [226, 374] on button "加入" at bounding box center [237, 372] width 62 height 30
type input "洗髮(S011)"
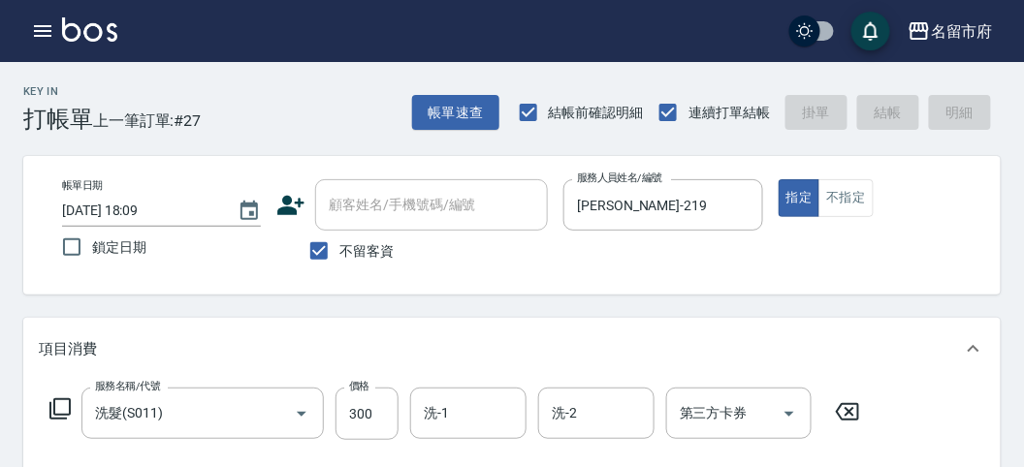
type input "[DATE] 18:11"
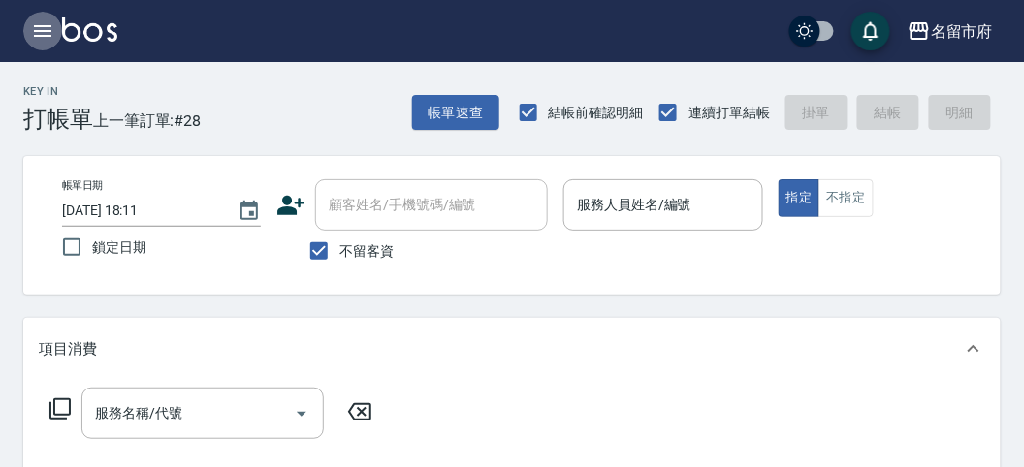
click at [34, 24] on icon "button" at bounding box center [42, 30] width 23 height 23
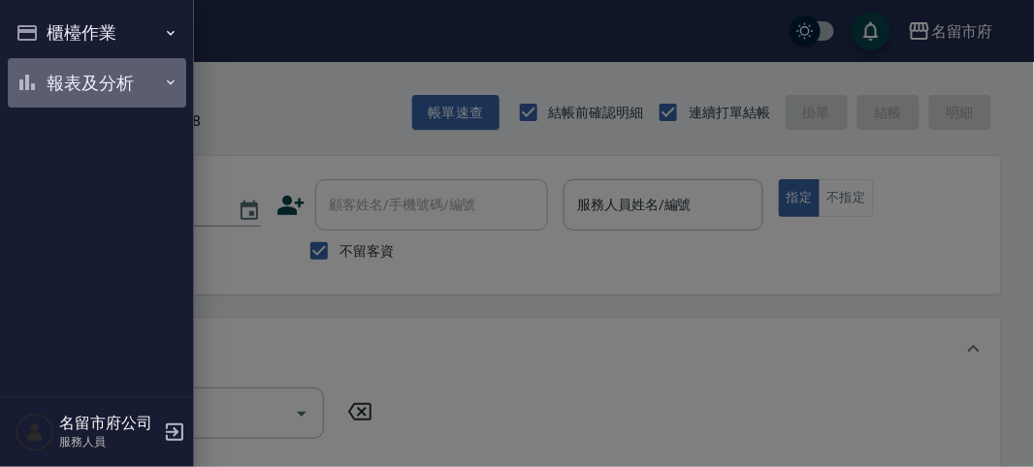
click at [110, 74] on button "報表及分析" at bounding box center [97, 83] width 178 height 50
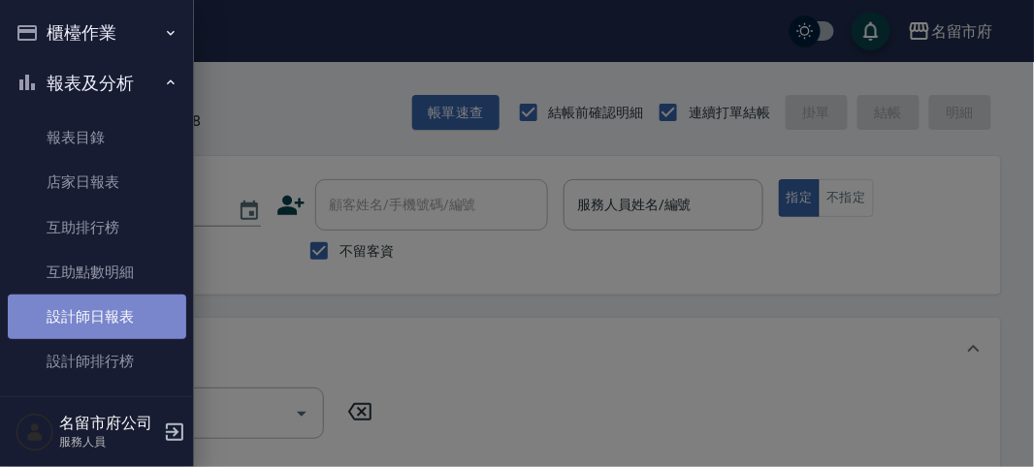
click at [128, 318] on link "設計師日報表" at bounding box center [97, 317] width 178 height 45
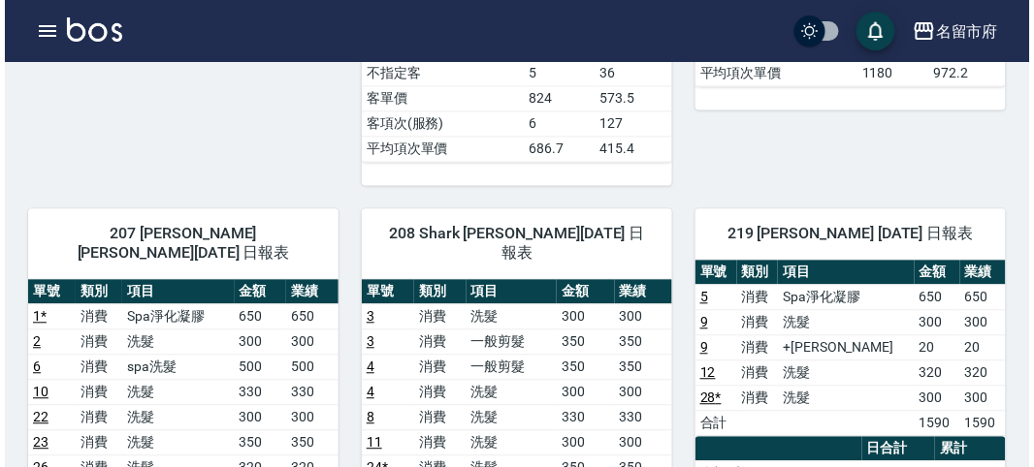
scroll to position [861, 0]
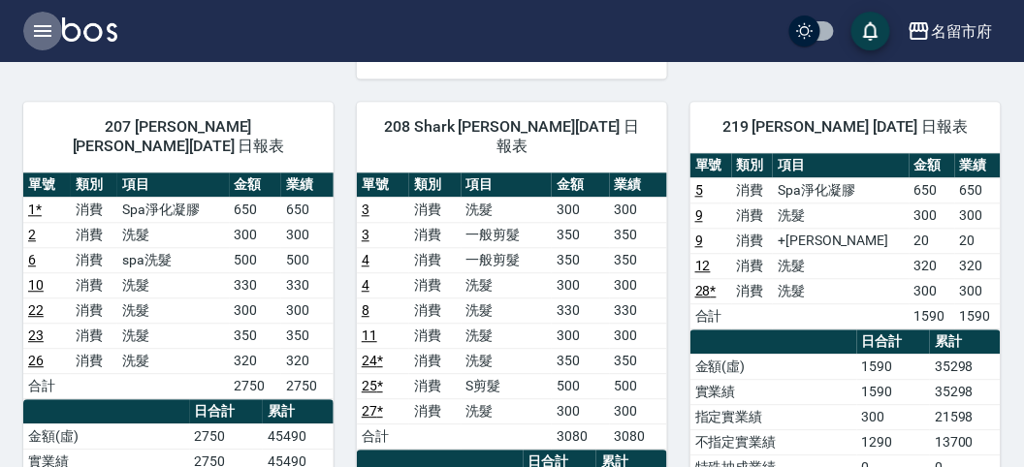
click at [44, 24] on icon "button" at bounding box center [42, 30] width 23 height 23
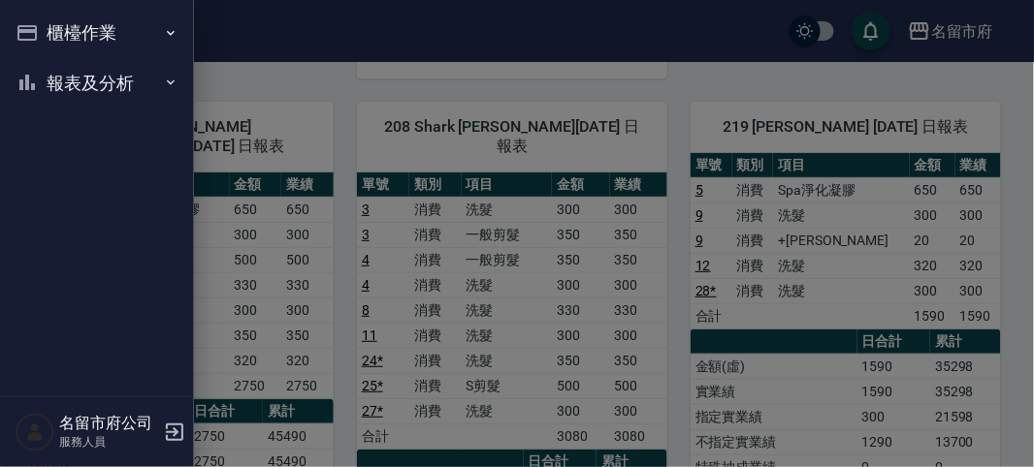
click at [77, 26] on button "櫃檯作業" at bounding box center [97, 33] width 178 height 50
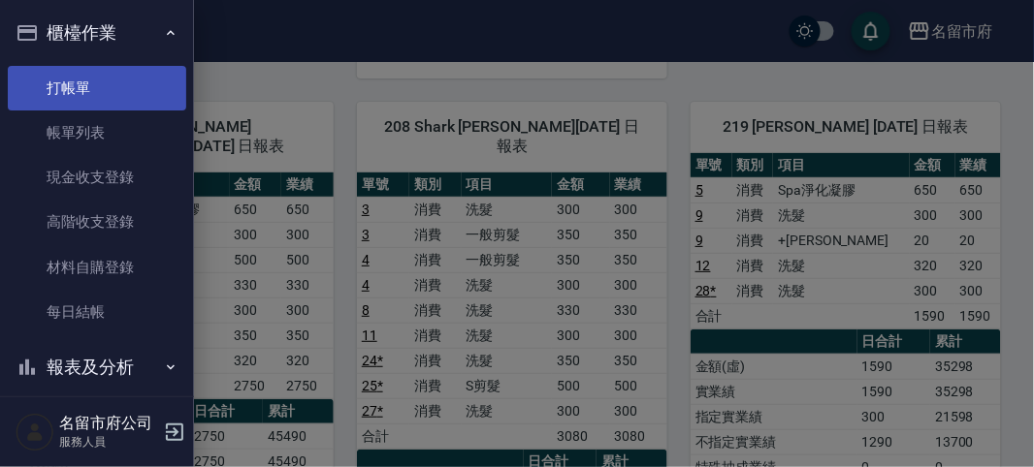
click at [121, 90] on link "打帳單" at bounding box center [97, 88] width 178 height 45
